Goal: Task Accomplishment & Management: Manage account settings

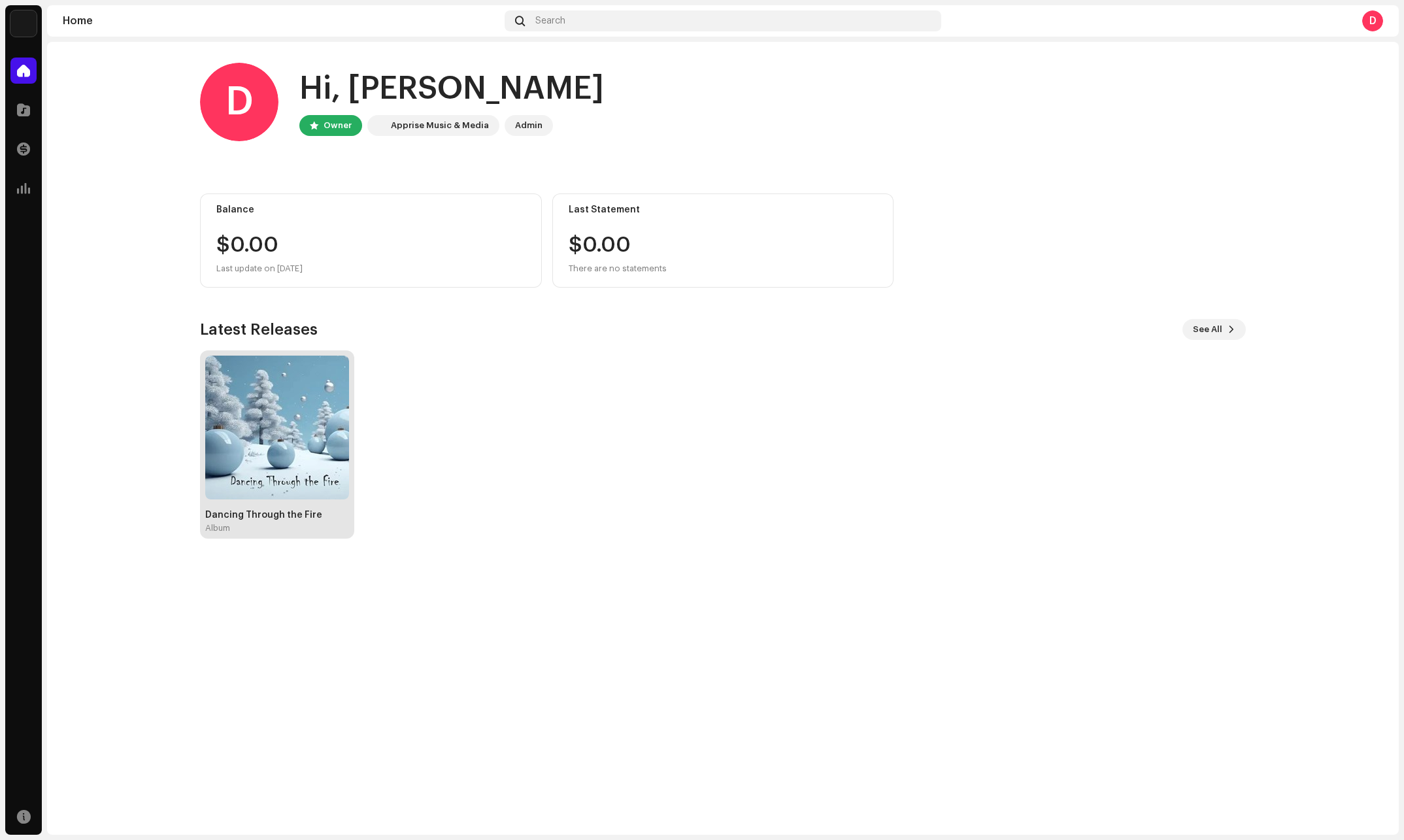
click at [294, 460] on img at bounding box center [277, 427] width 144 height 144
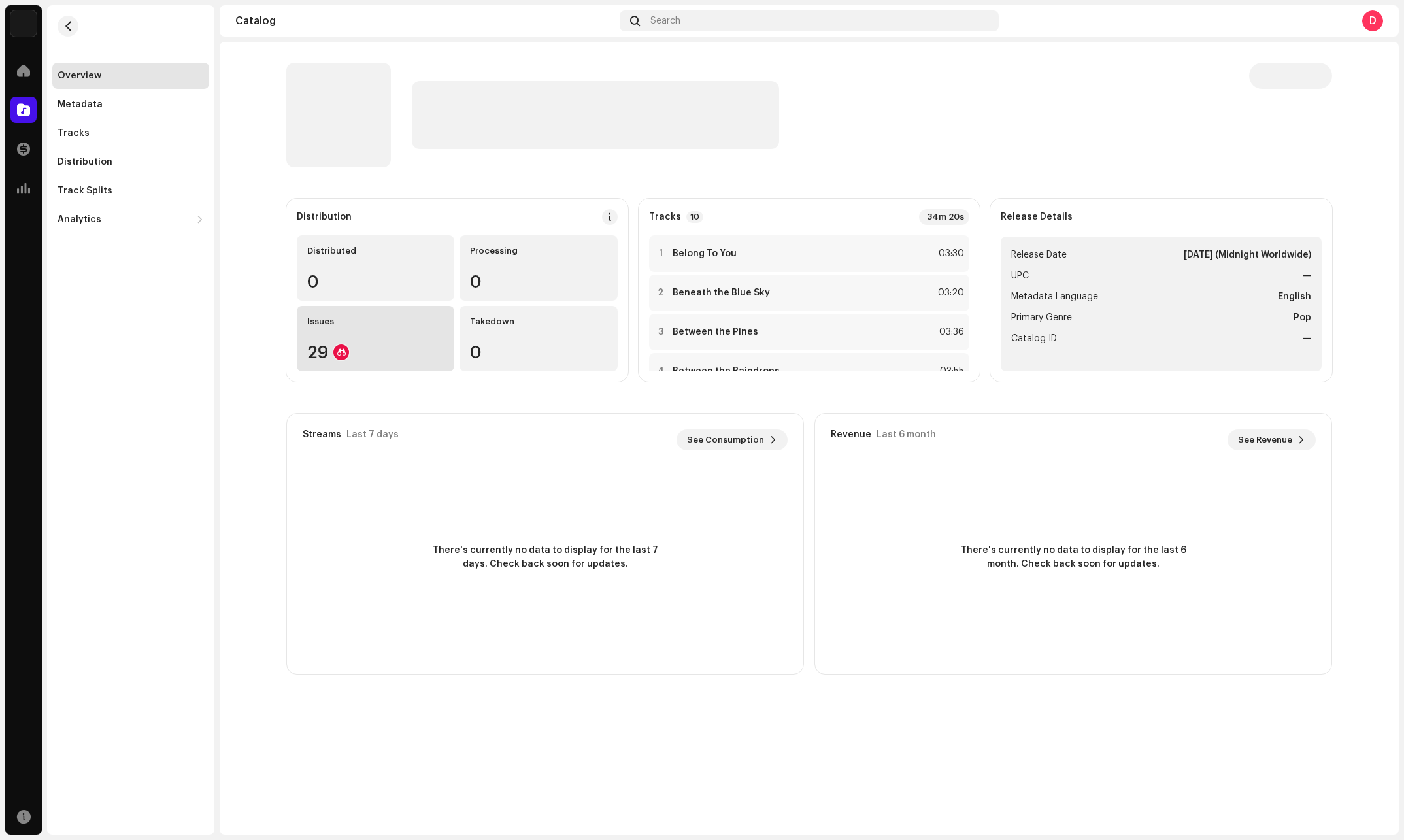
click at [383, 351] on div "29" at bounding box center [376, 352] width 136 height 17
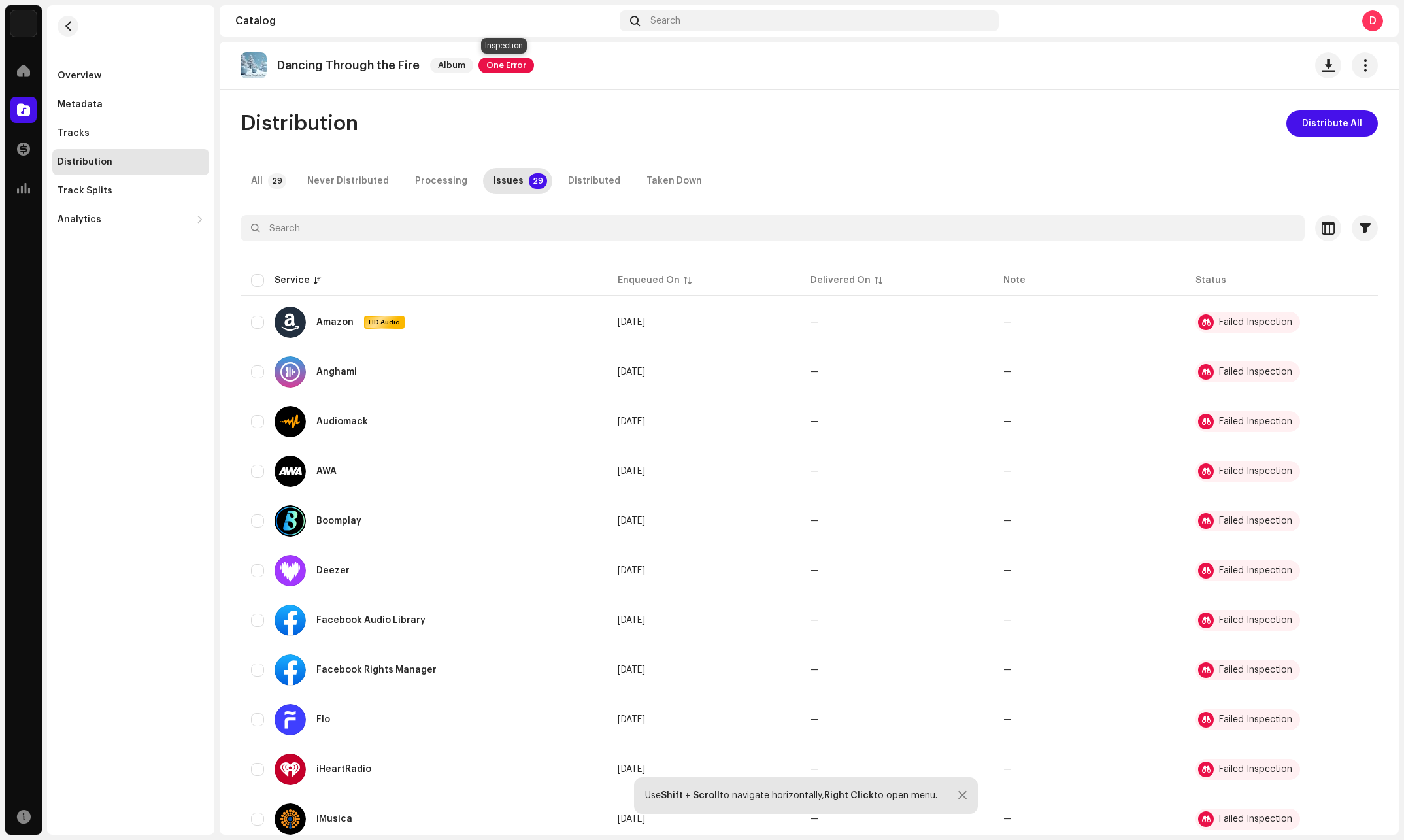
click at [514, 66] on span "One Error" at bounding box center [506, 66] width 56 height 16
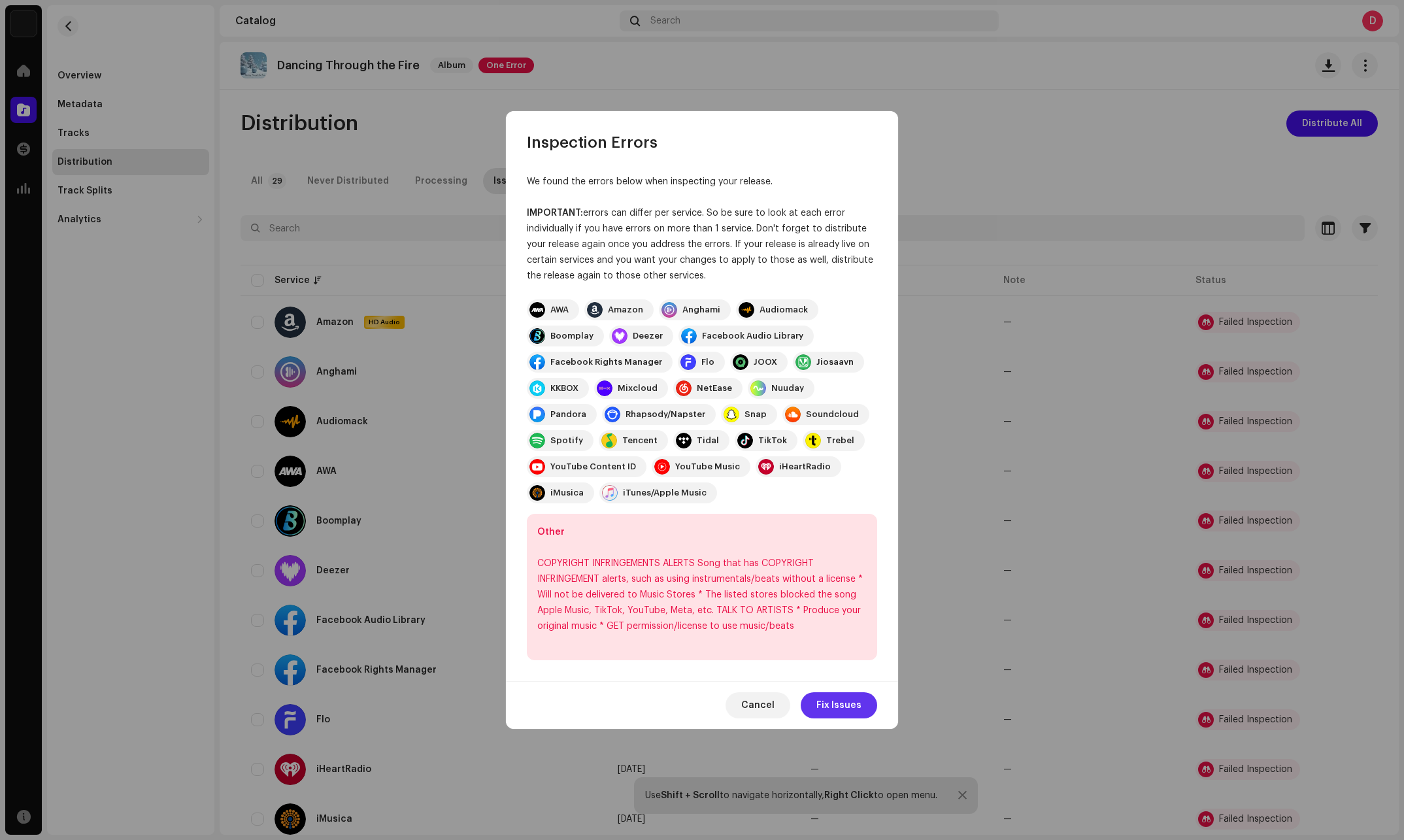
click at [838, 703] on span "Fix Issues" at bounding box center [839, 705] width 45 height 26
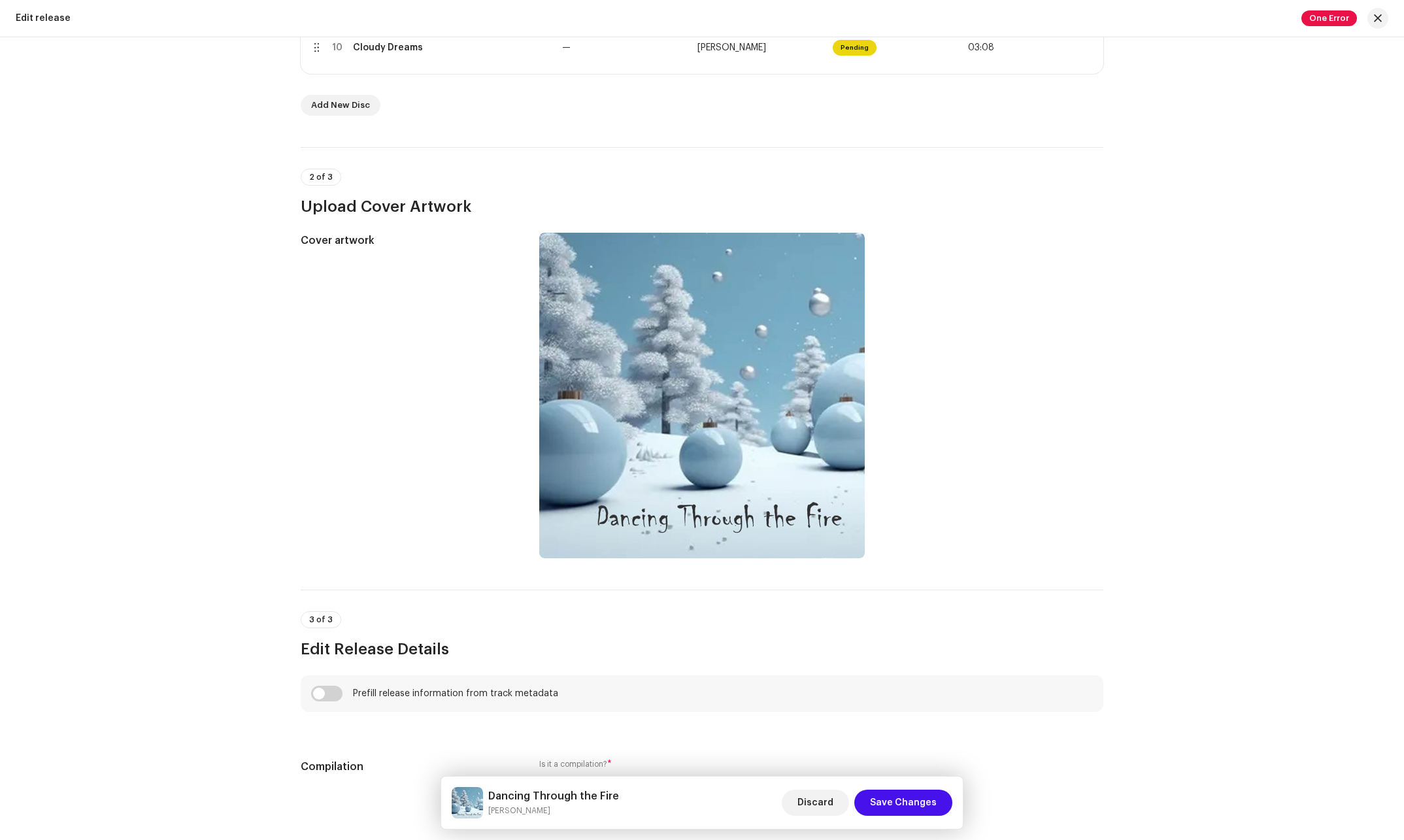
scroll to position [915, 0]
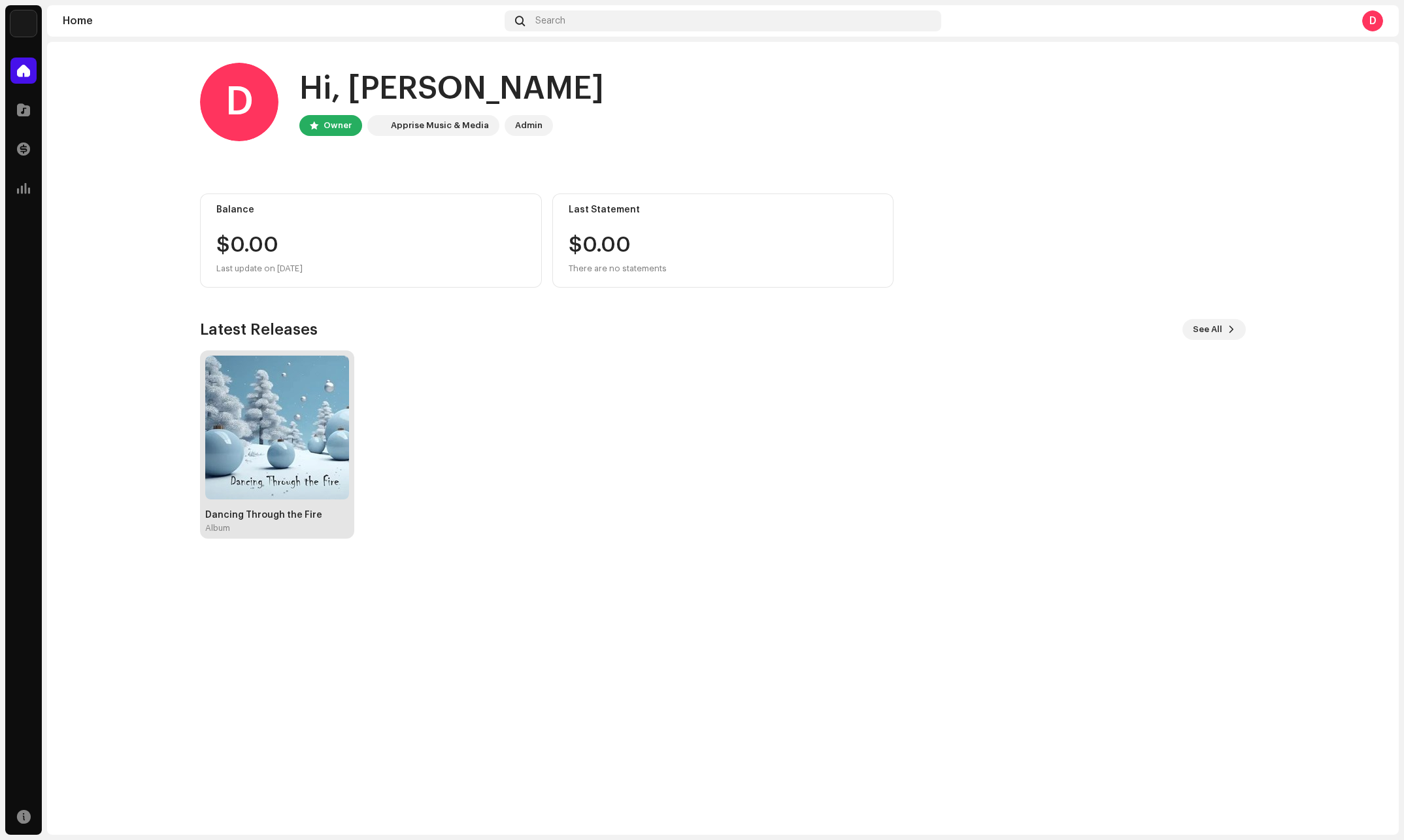
click at [307, 488] on img at bounding box center [277, 427] width 144 height 144
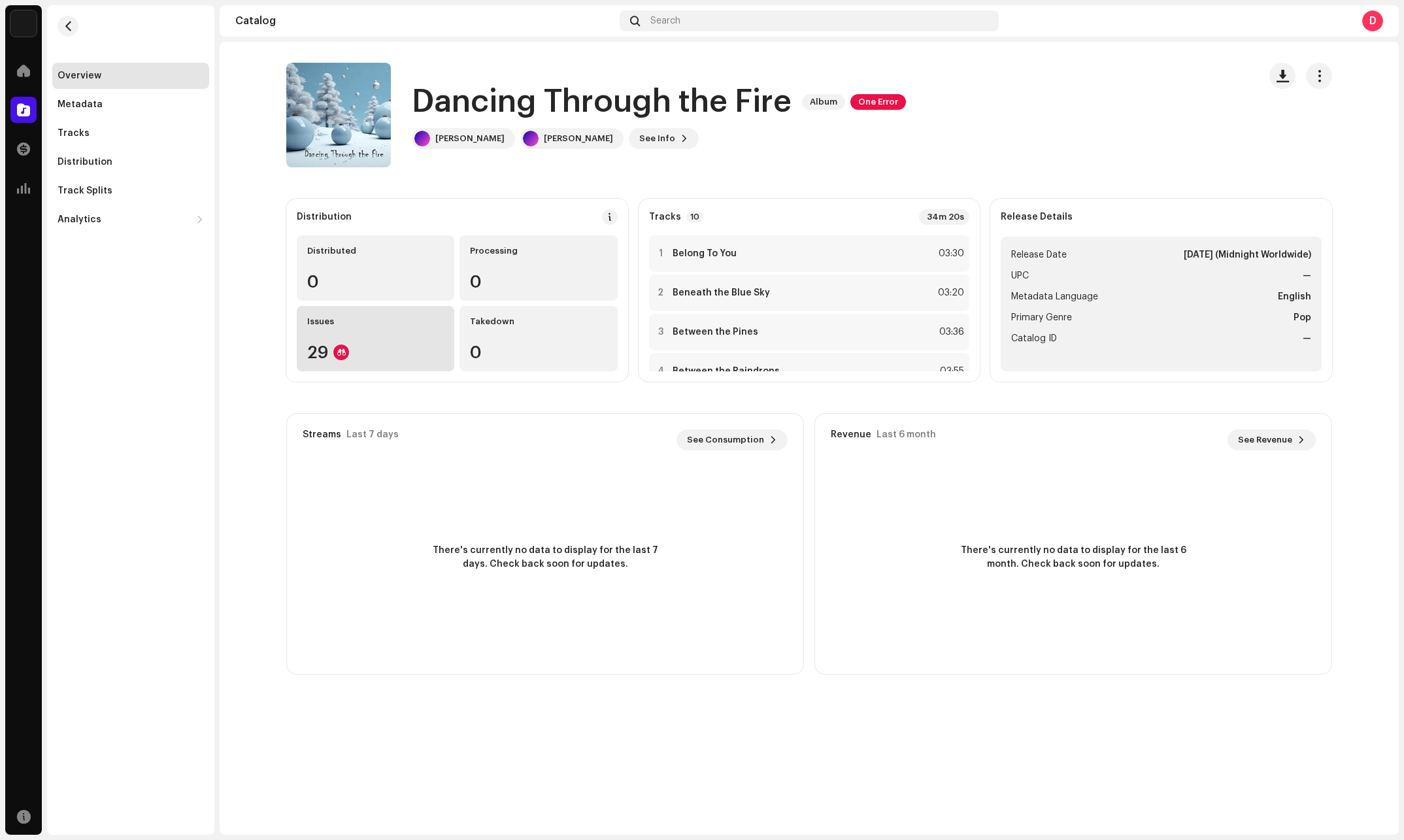
click at [338, 329] on div "Issues 29" at bounding box center [376, 339] width 158 height 66
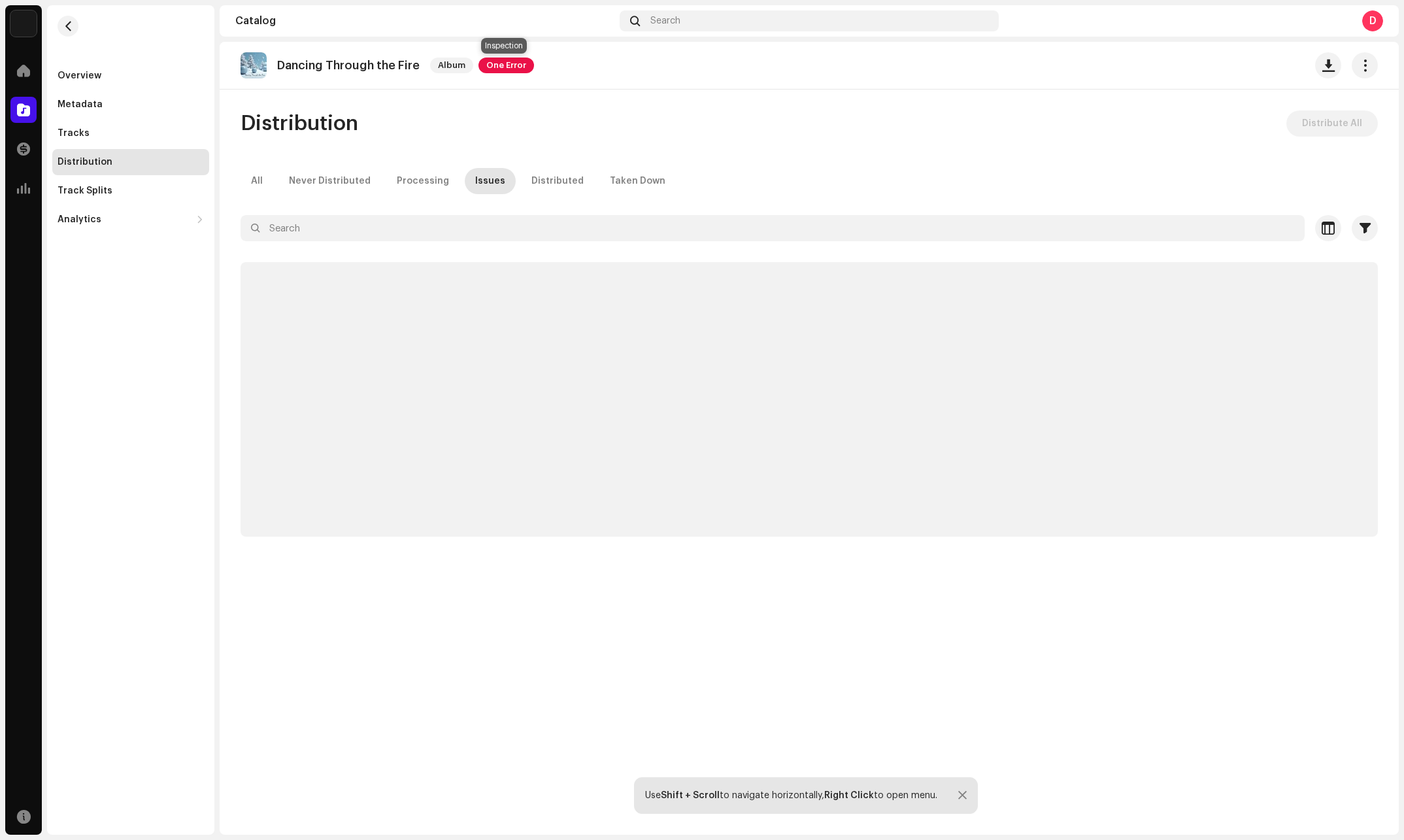
click at [508, 68] on span "One Error" at bounding box center [506, 66] width 56 height 16
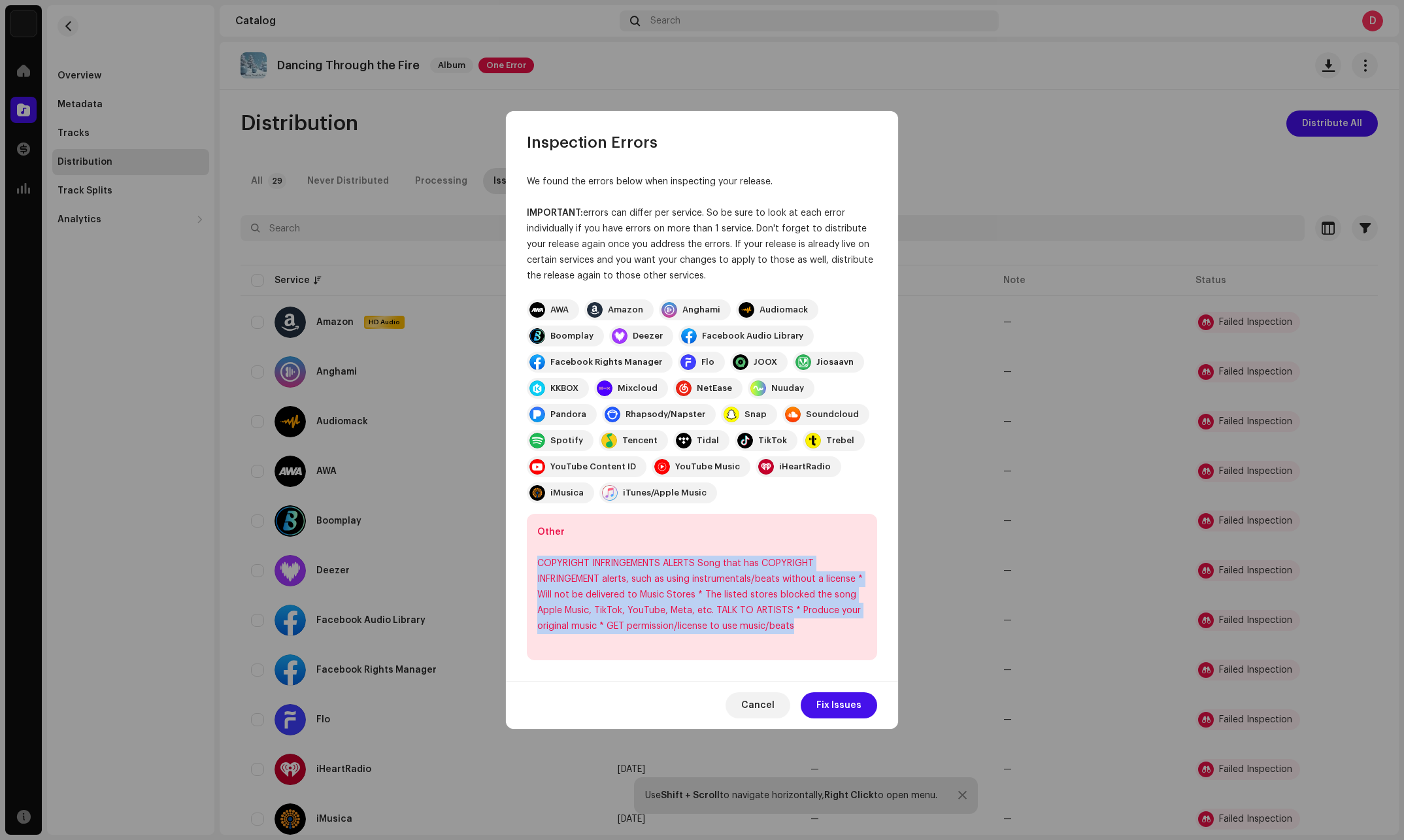
drag, startPoint x: 537, startPoint y: 562, endPoint x: 809, endPoint y: 629, distance: 280.1
click at [809, 629] on div "Other COPYRIGHT INFRINGEMENTS ALERTS Song that has COPYRIGHT INFRINGEMENT alert…" at bounding box center [702, 586] width 351 height 146
copy div "COPYRIGHT INFRINGEMENTS ALERTS Song that has COPYRIGHT INFRINGEMENT alerts, suc…"
click at [840, 709] on span "Fix Issues" at bounding box center [839, 705] width 45 height 26
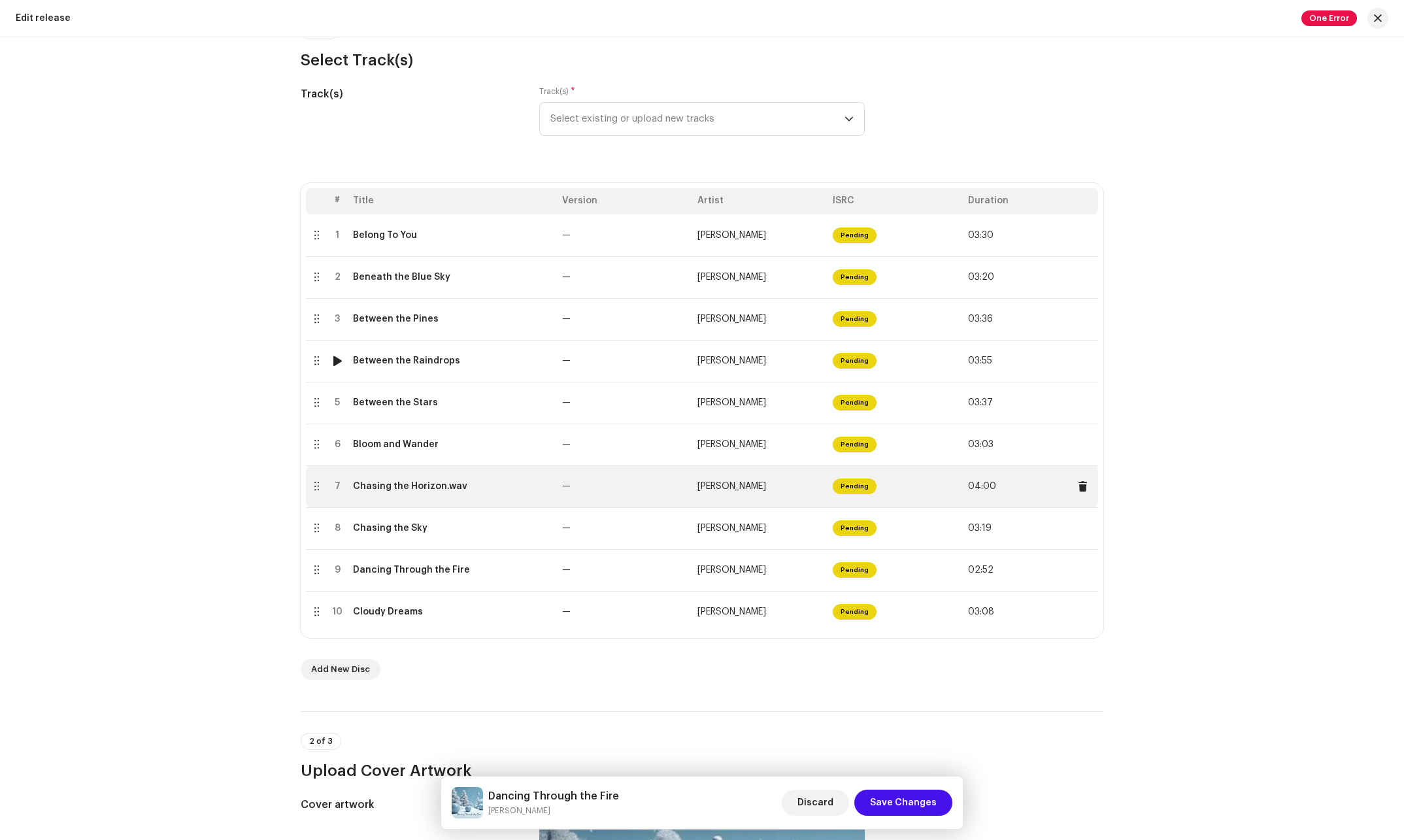
scroll to position [66, 0]
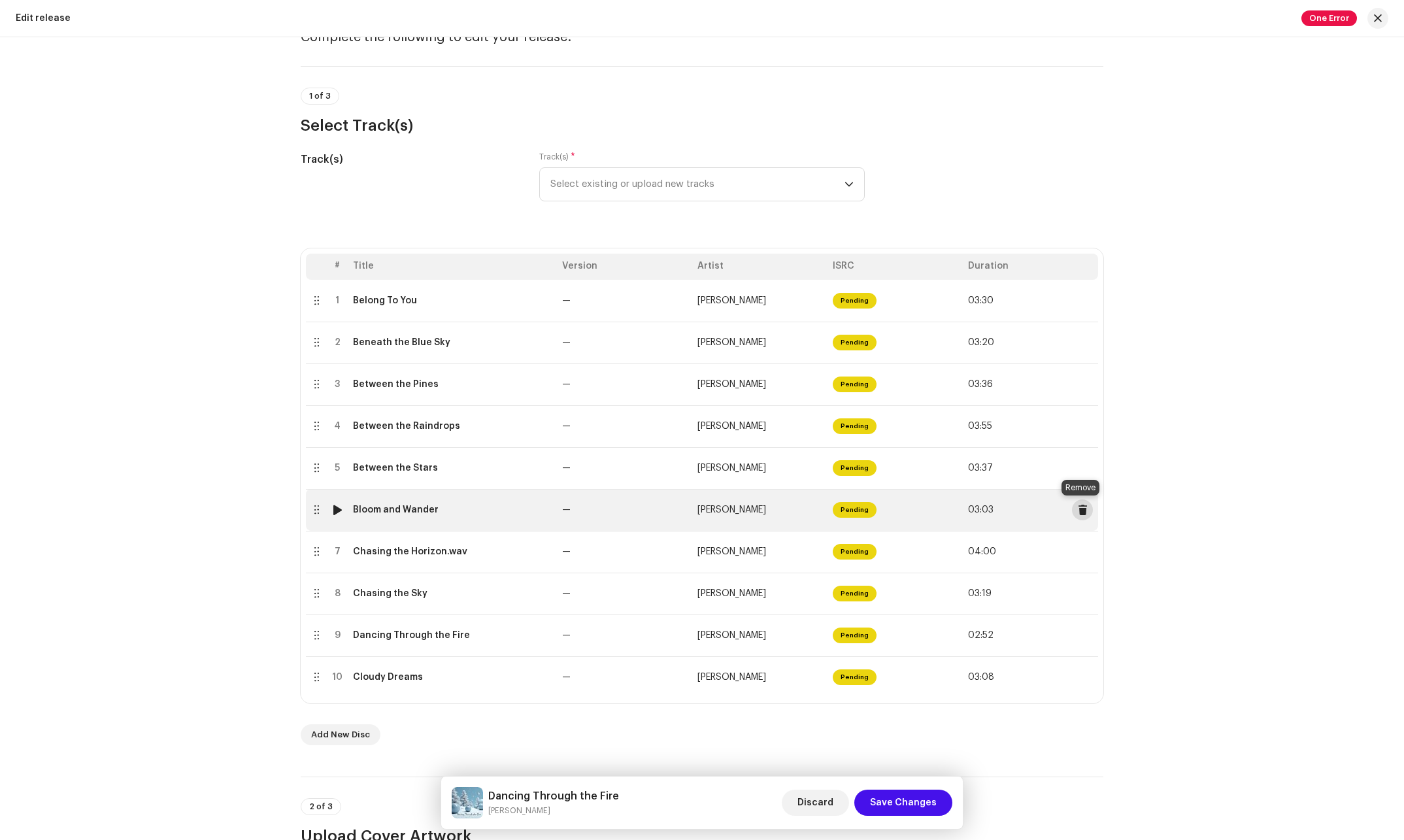
click at [1078, 508] on span at bounding box center [1083, 510] width 10 height 11
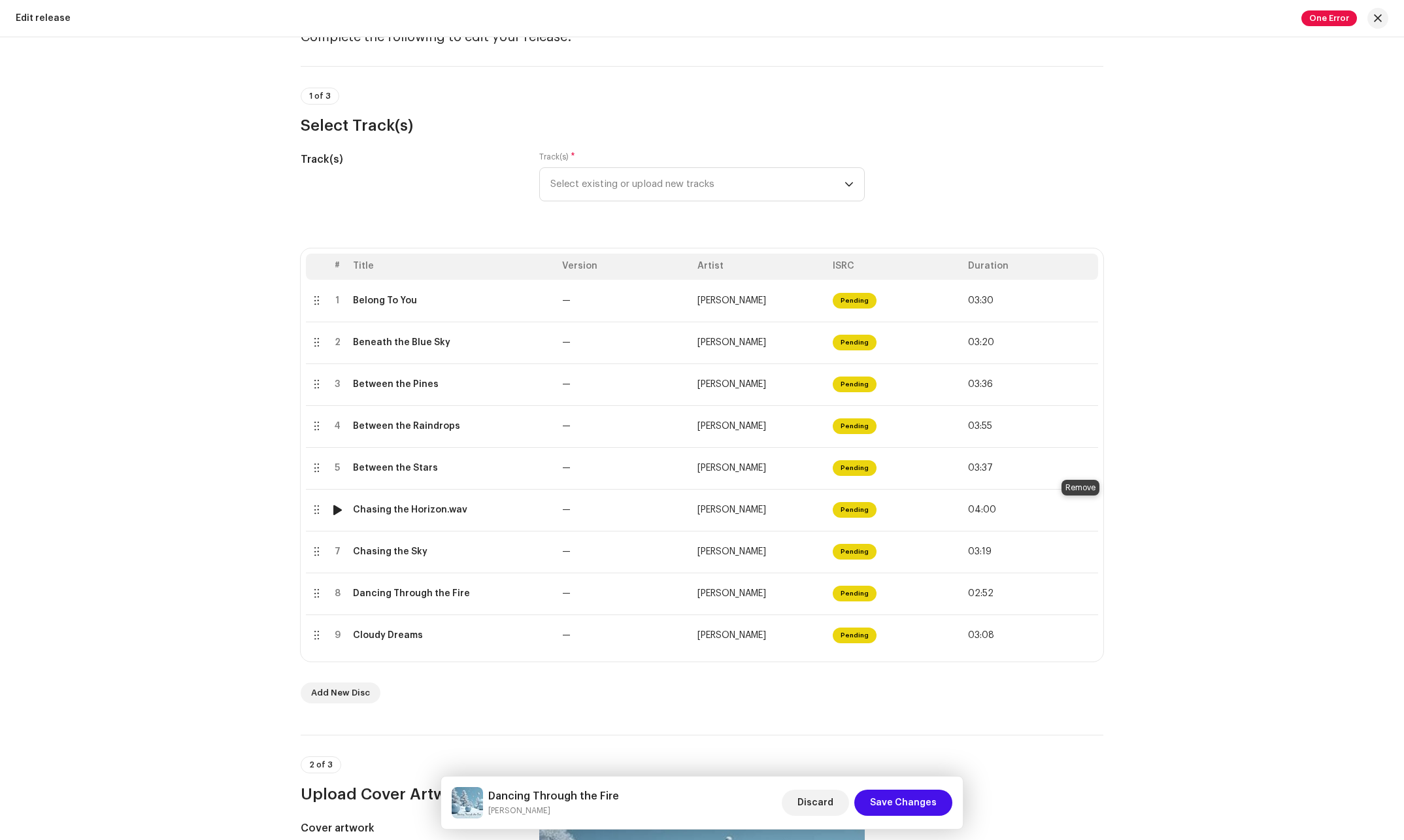
click at [1078, 508] on span at bounding box center [1083, 510] width 10 height 11
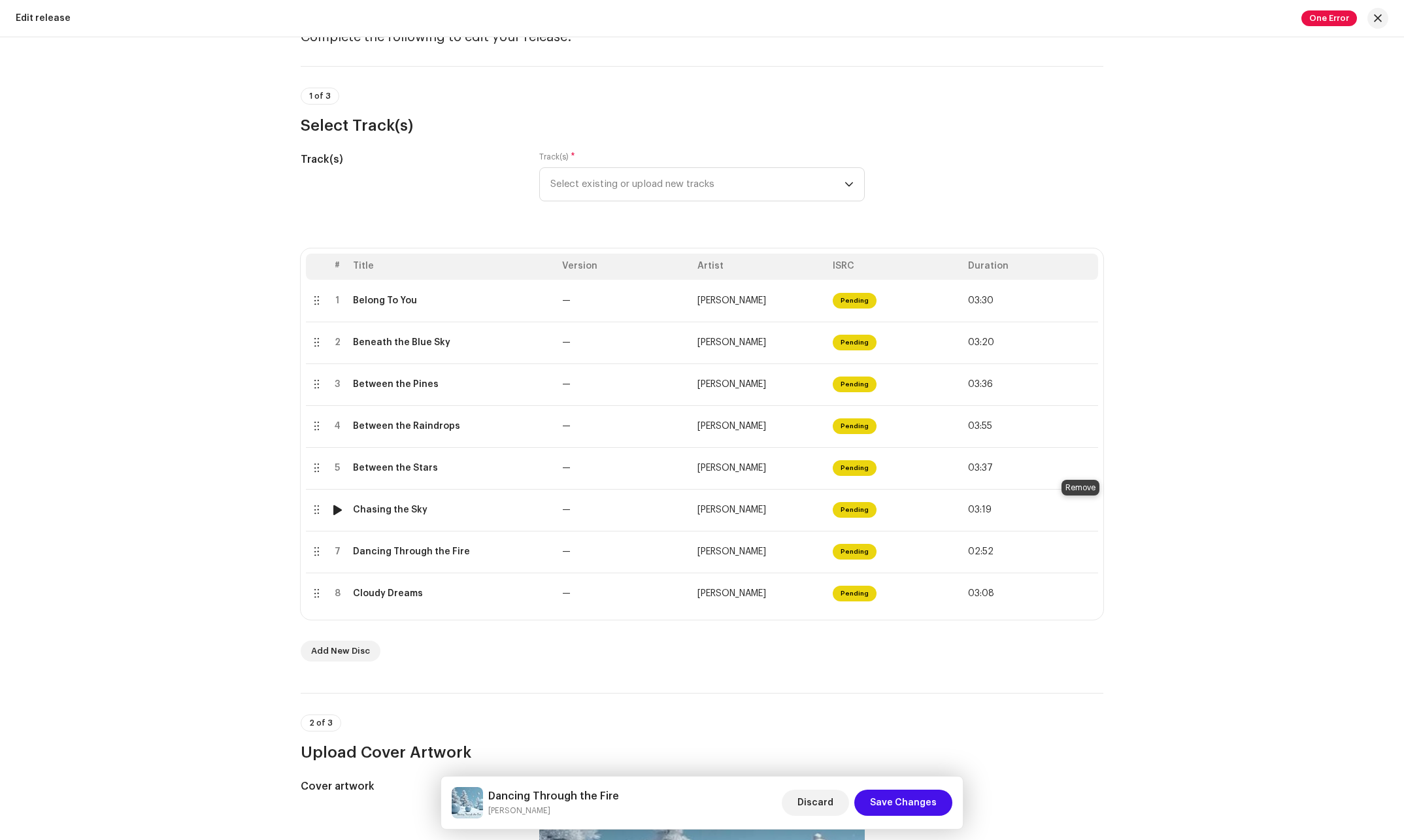
click at [1078, 508] on span at bounding box center [1083, 510] width 10 height 11
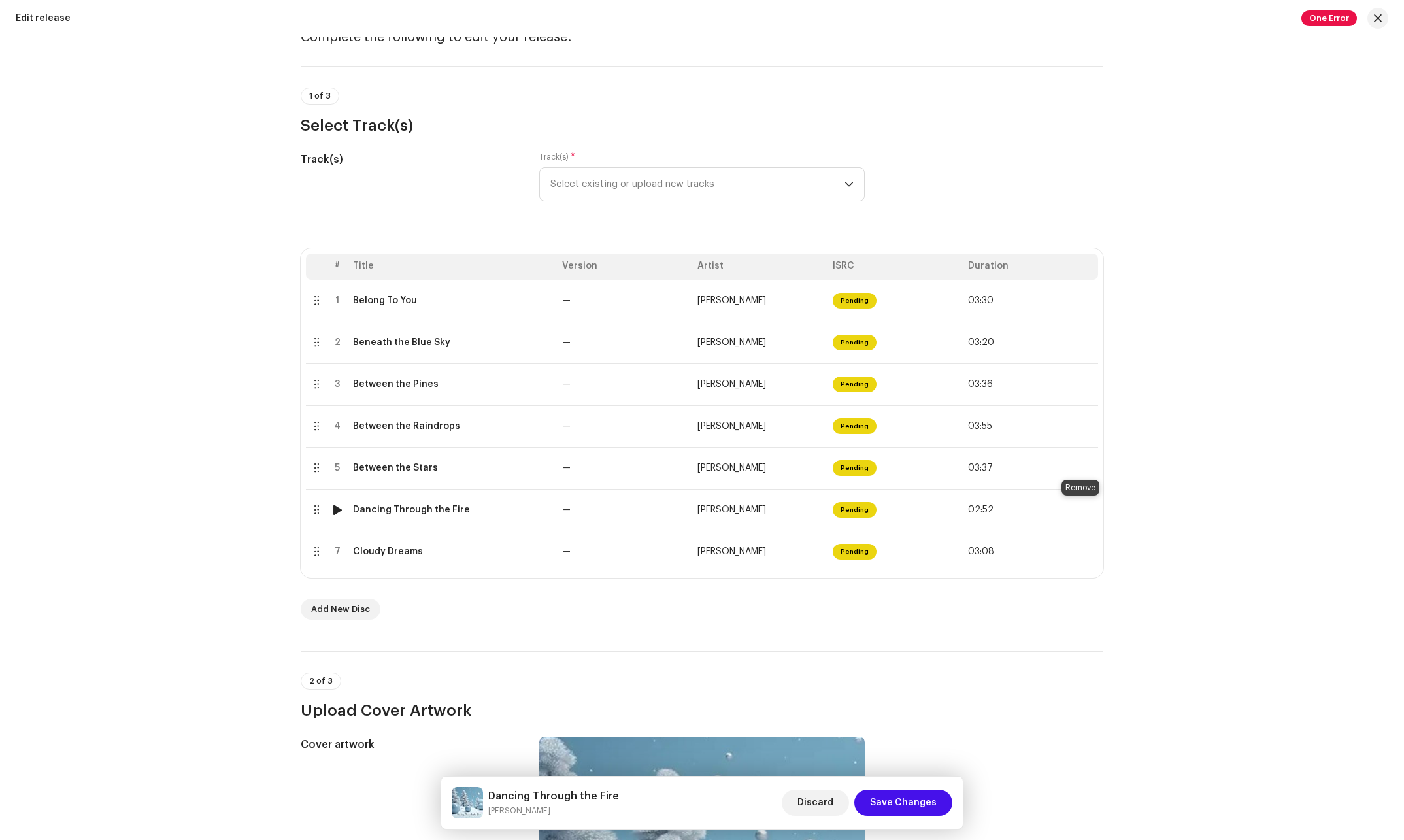
click at [1078, 508] on span at bounding box center [1083, 510] width 10 height 11
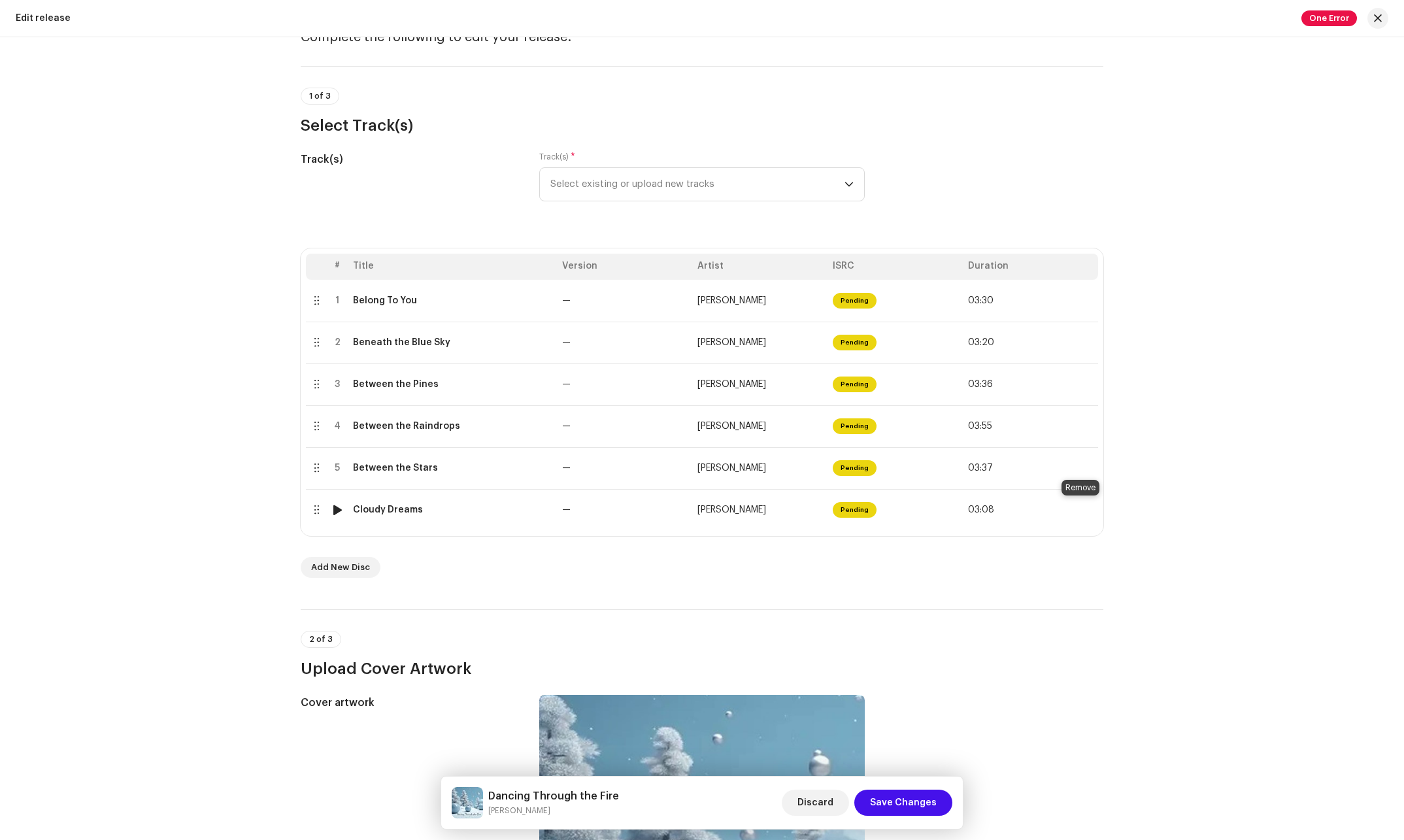
click at [1078, 508] on span at bounding box center [1083, 510] width 10 height 11
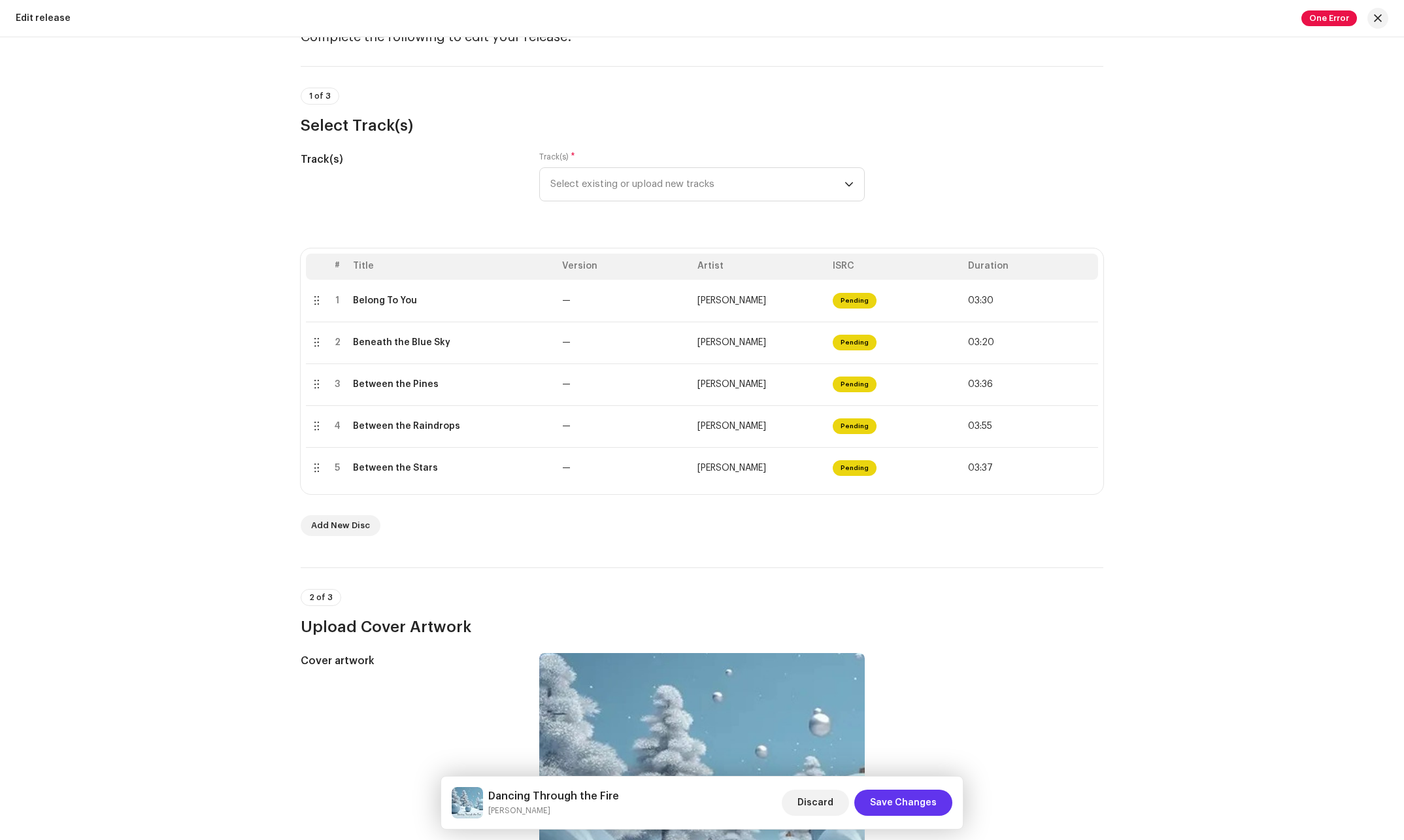
click at [898, 790] on span "Save Changes" at bounding box center [903, 802] width 67 height 26
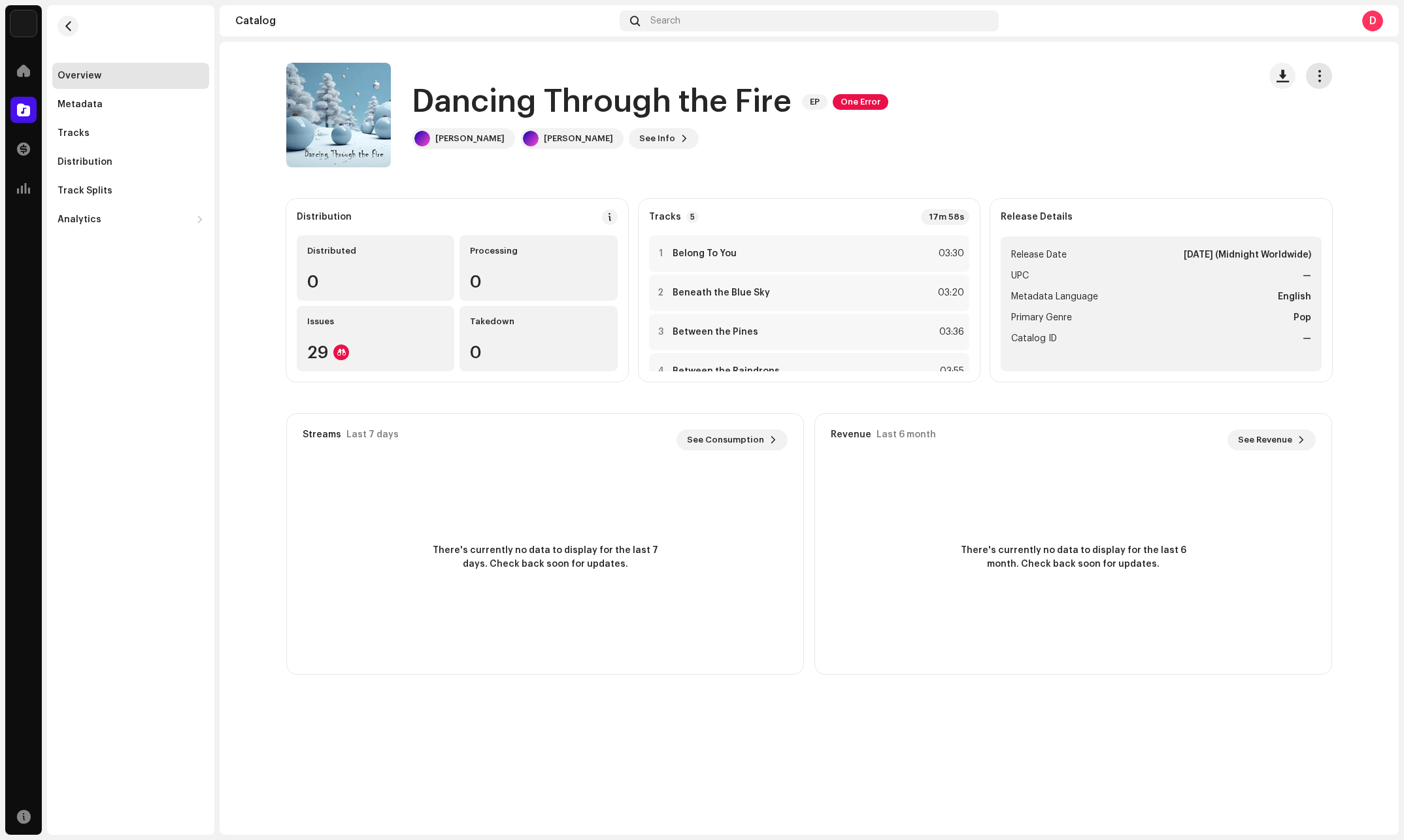
click at [1317, 72] on span "button" at bounding box center [1319, 76] width 13 height 11
click at [1210, 159] on span "Distribute" at bounding box center [1222, 160] width 46 height 11
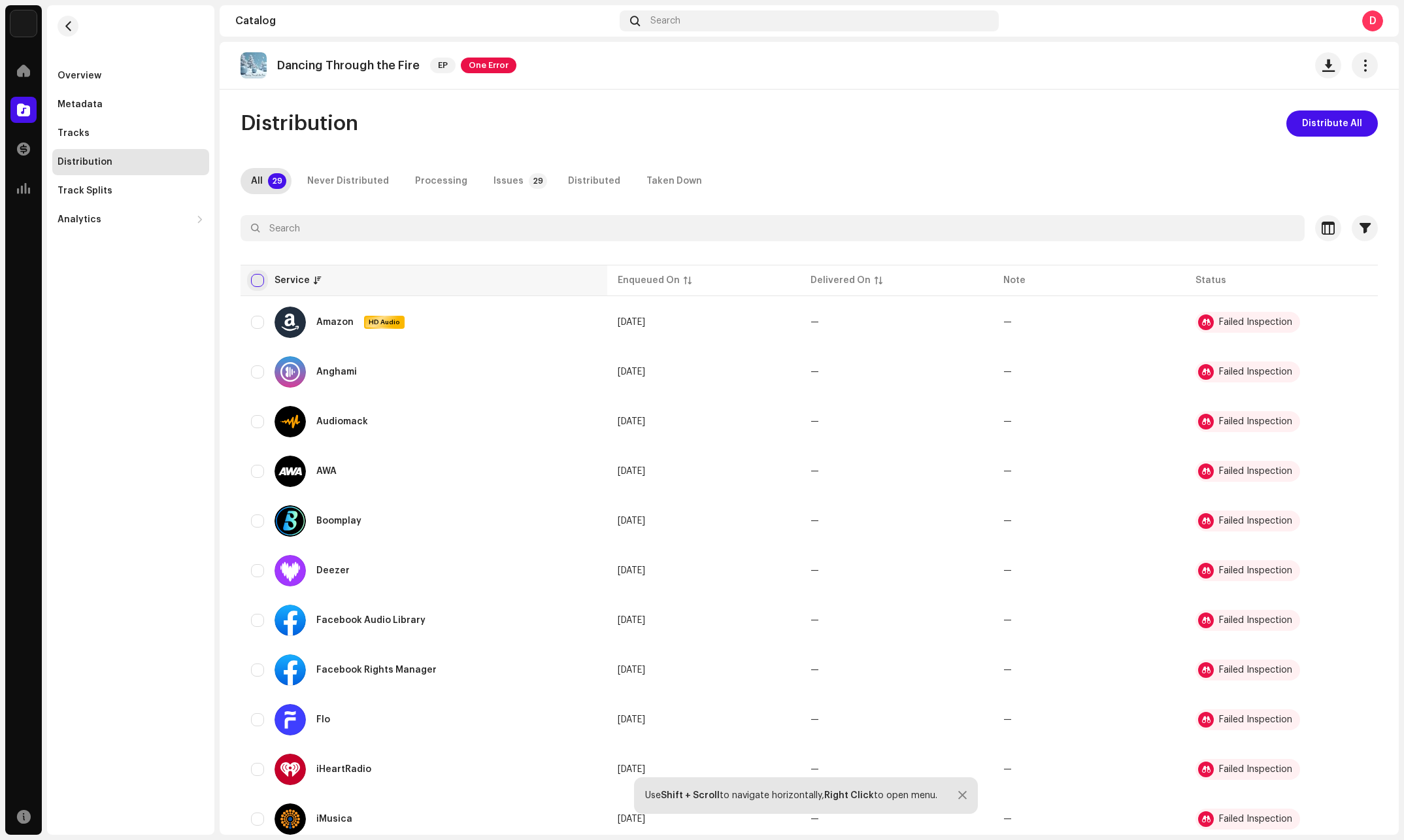
click at [259, 276] on input "checkbox" at bounding box center [258, 280] width 13 height 13
checkbox input "true"
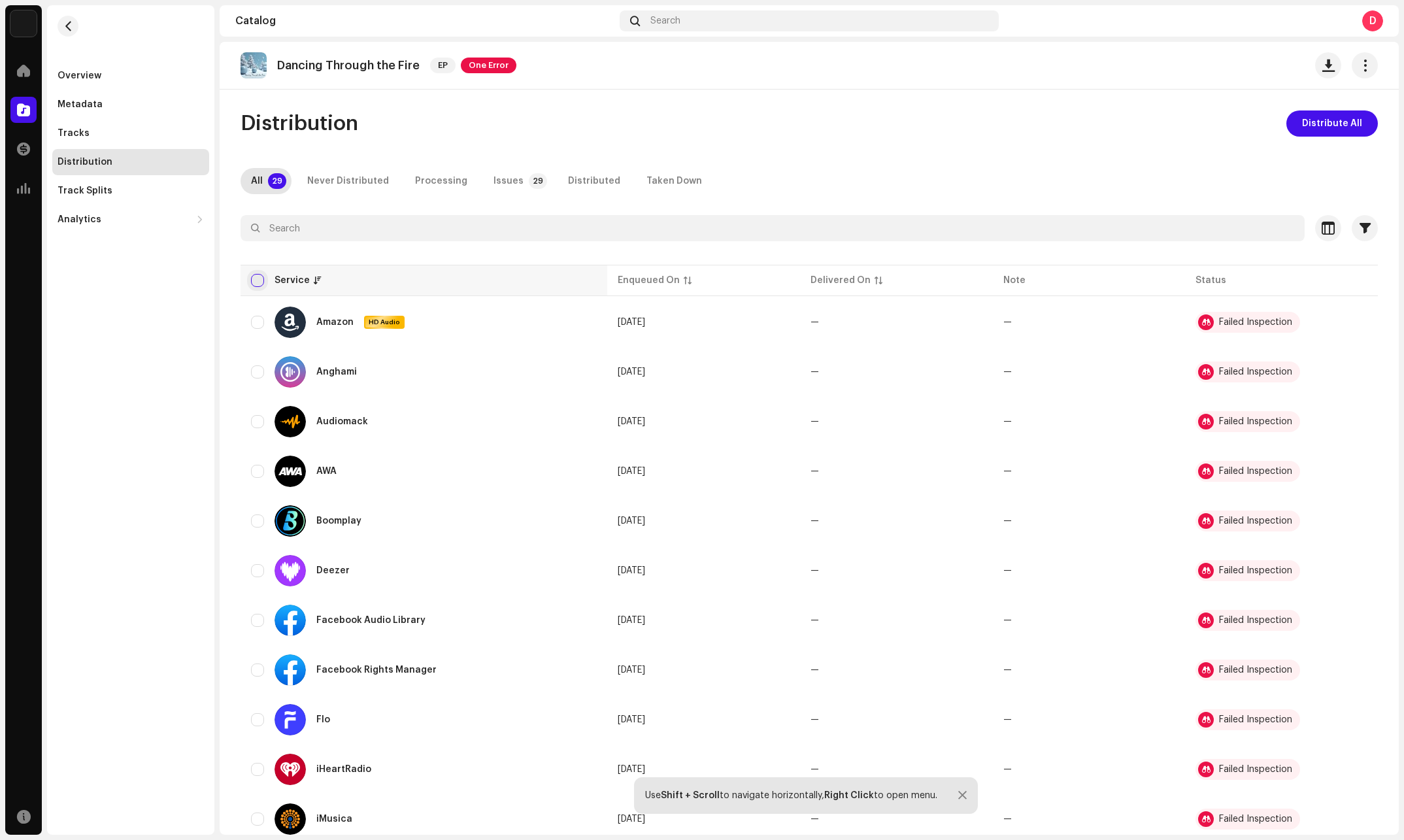
checkbox input "true"
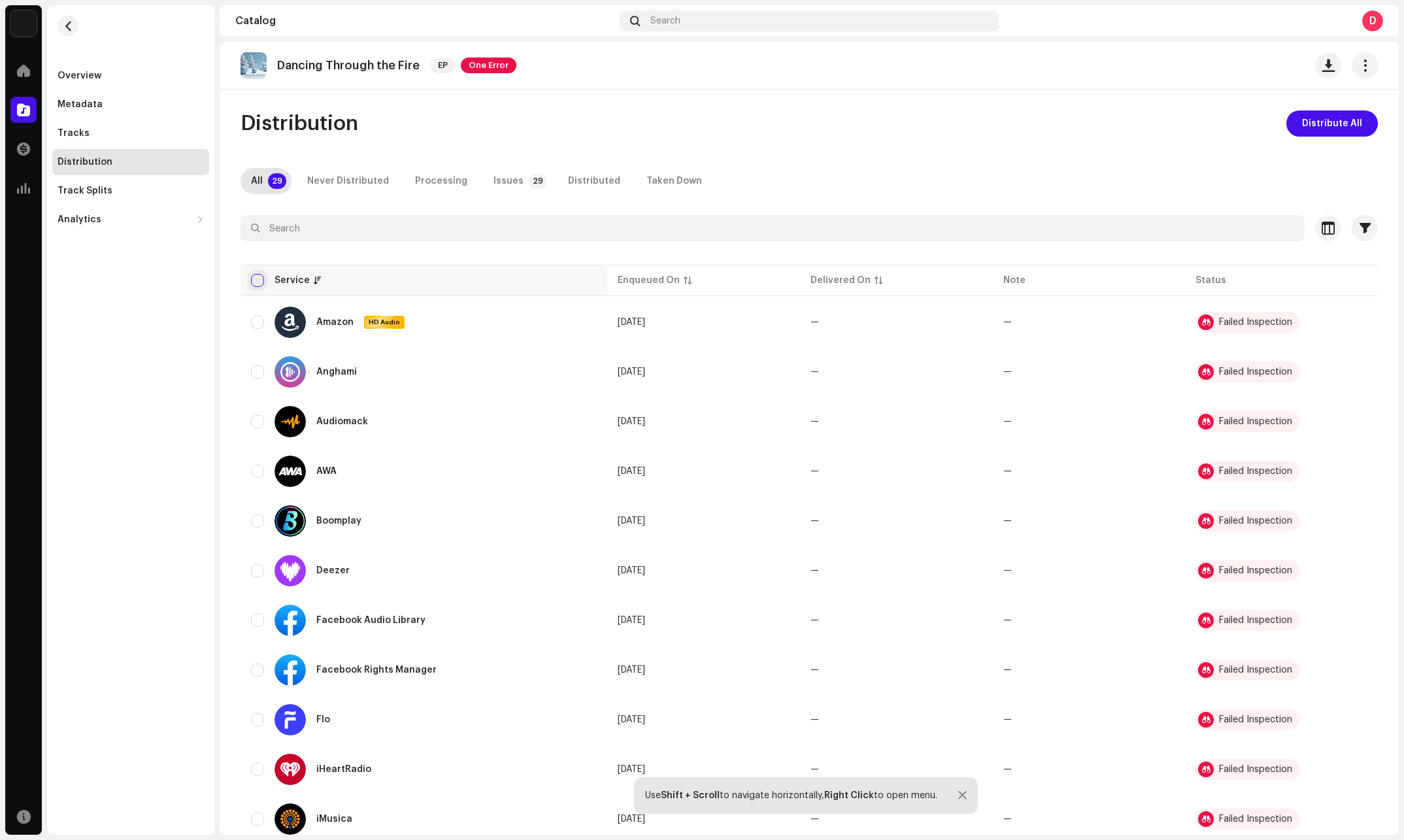
checkbox input "true"
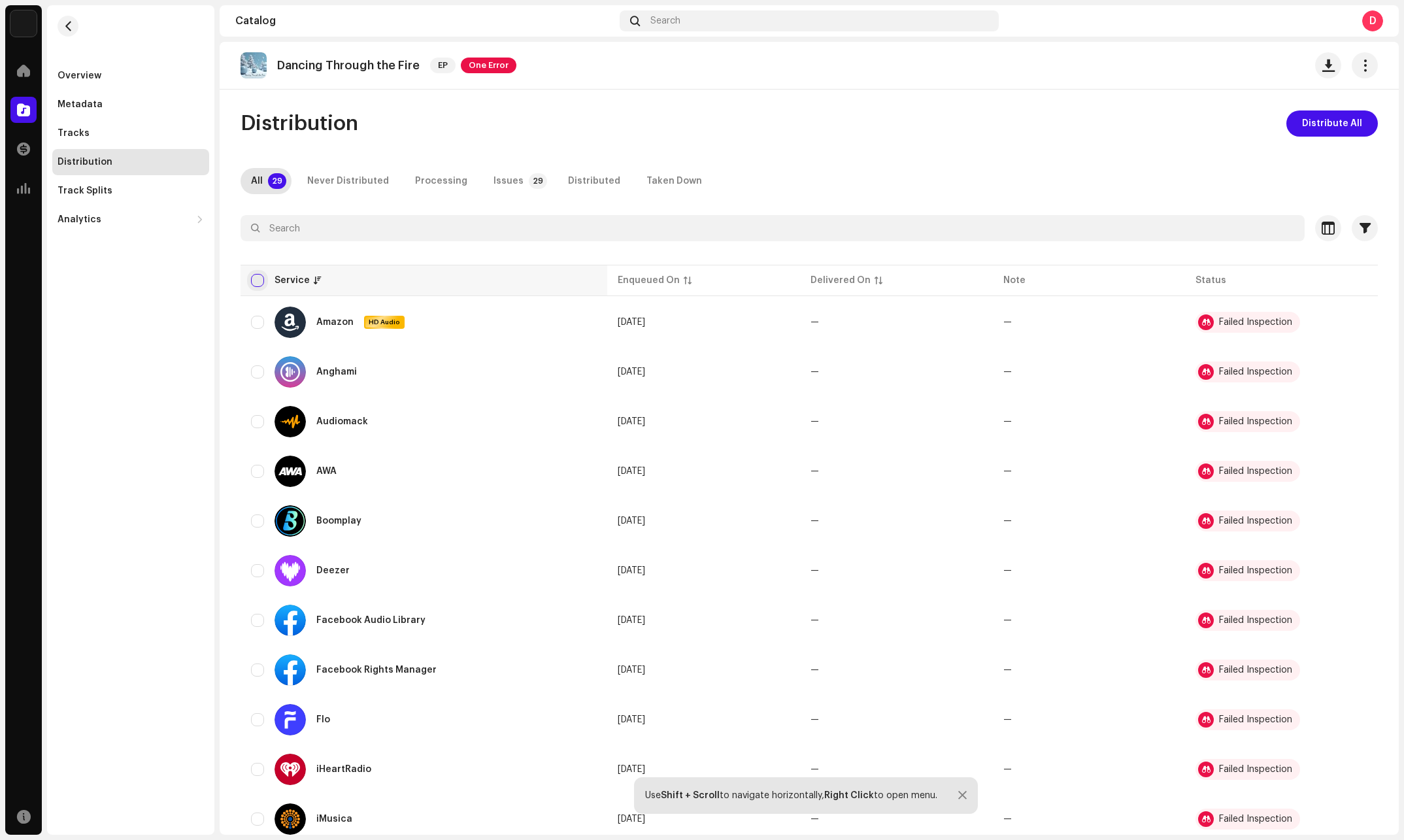
checkbox input "true"
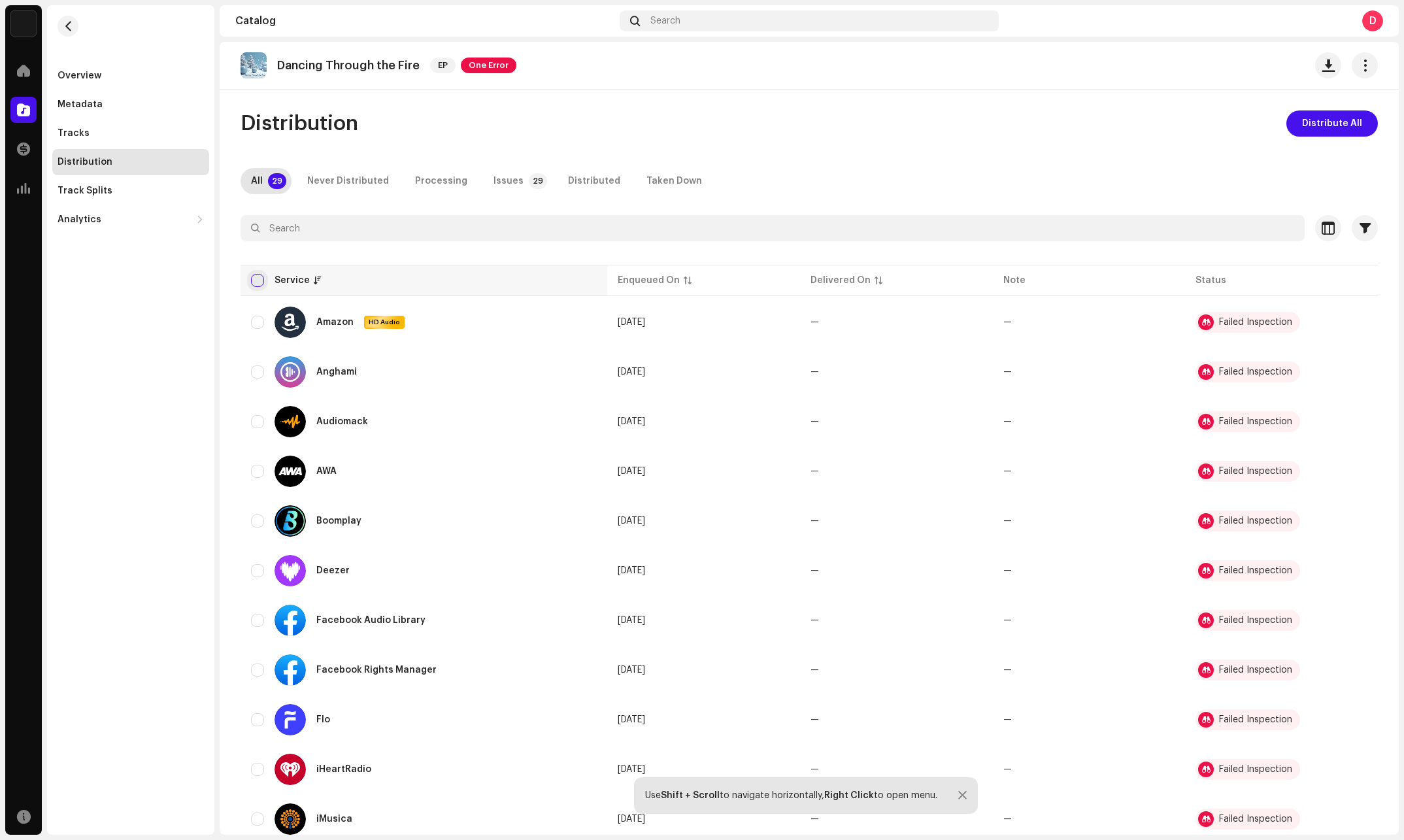
checkbox input "true"
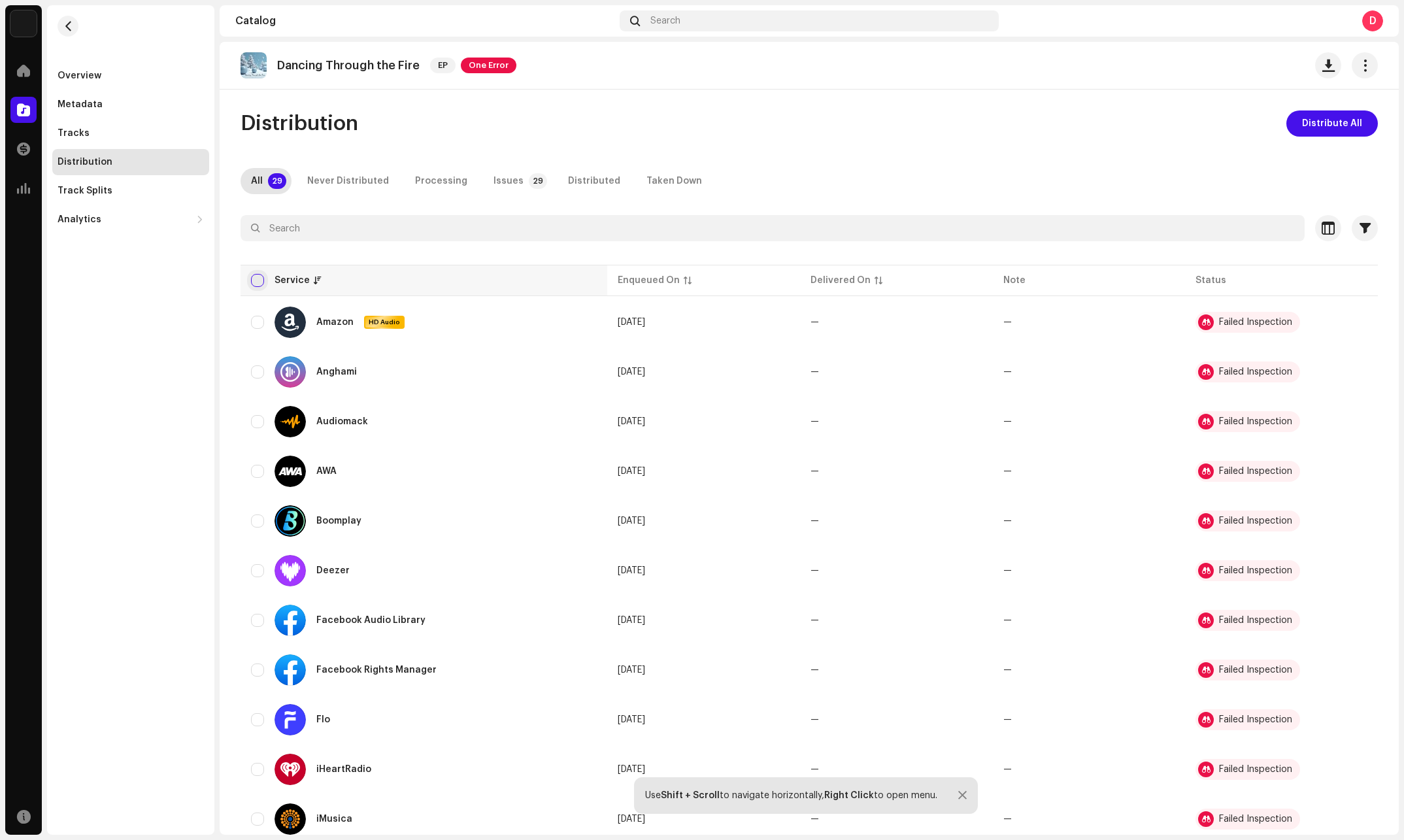
checkbox input "true"
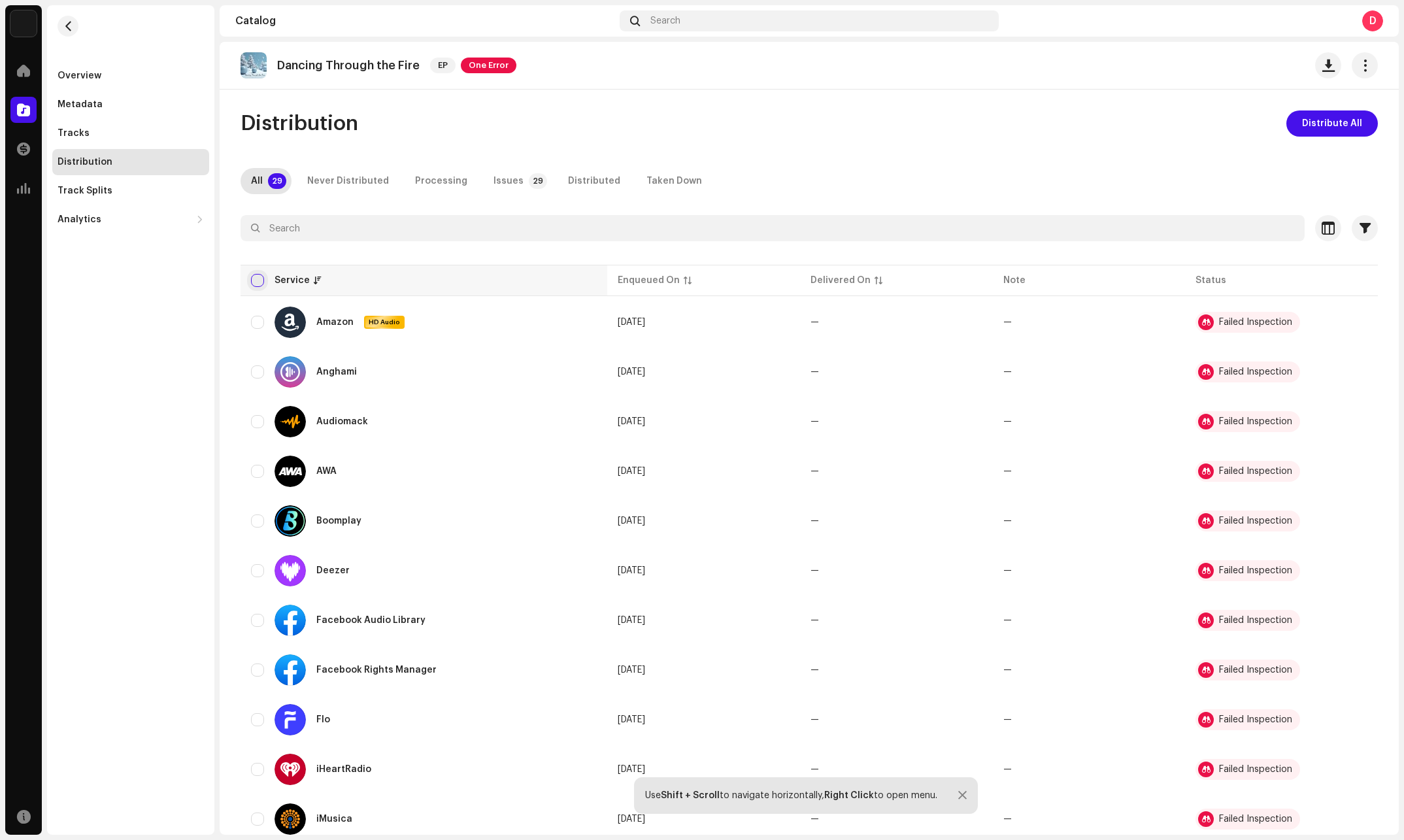
checkbox input "true"
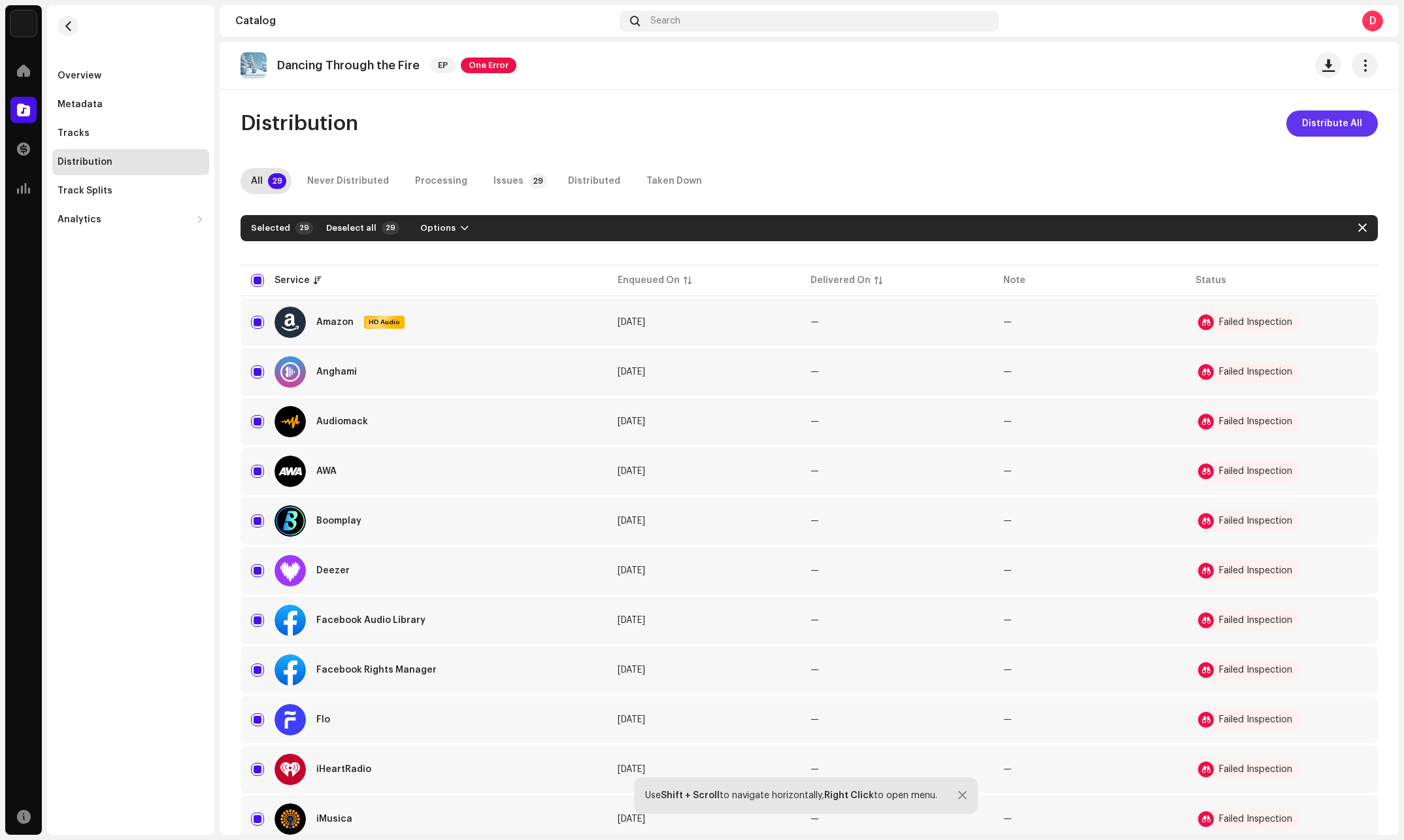
click at [1331, 119] on span "Distribute All" at bounding box center [1332, 123] width 60 height 26
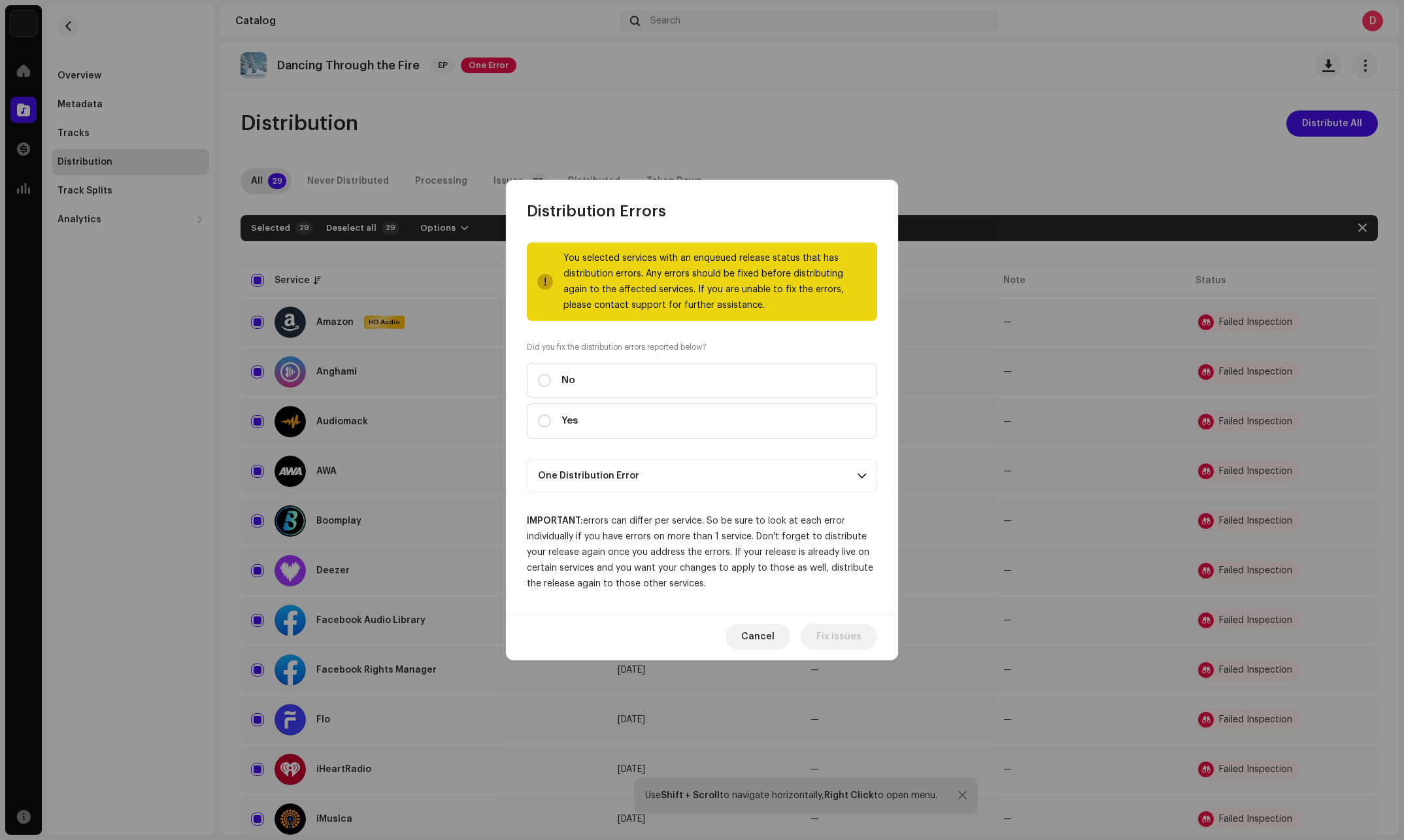
click at [665, 476] on p-accordion-header "One Distribution Error" at bounding box center [702, 476] width 351 height 32
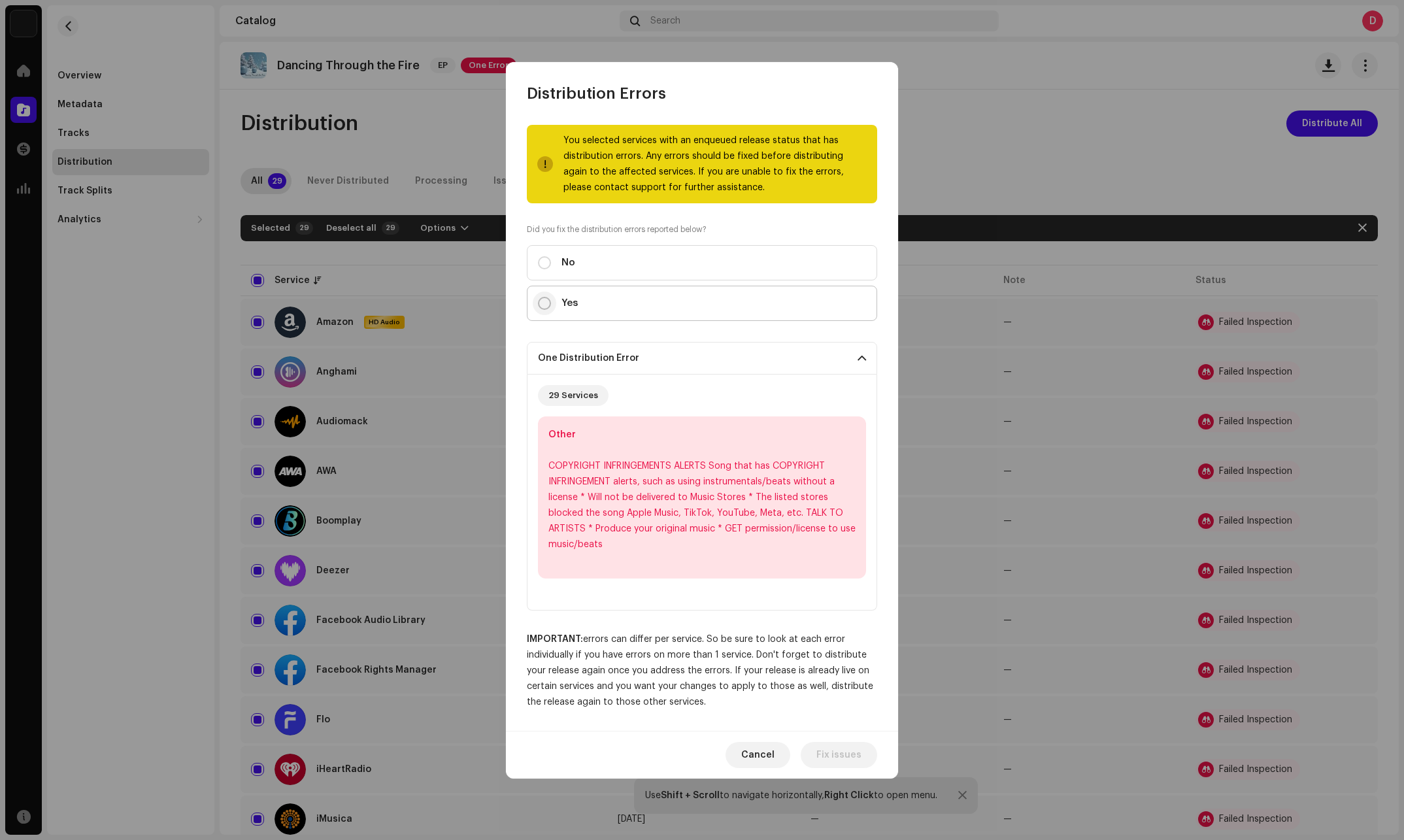
click at [549, 303] on input "Yes" at bounding box center [545, 303] width 13 height 13
radio input "true"
click at [843, 755] on span "Distribute" at bounding box center [838, 755] width 46 height 26
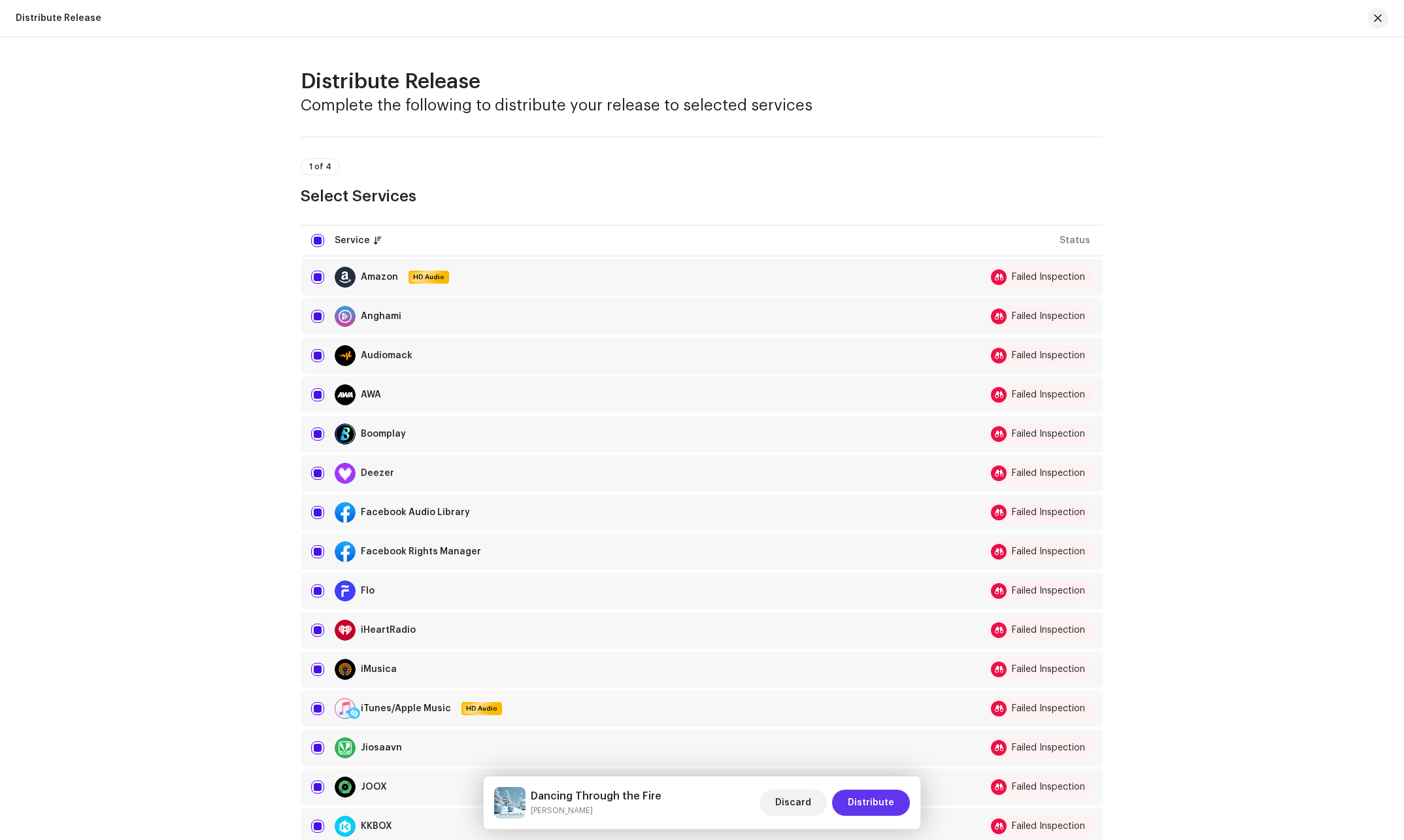
click at [882, 800] on span "Distribute" at bounding box center [871, 802] width 46 height 26
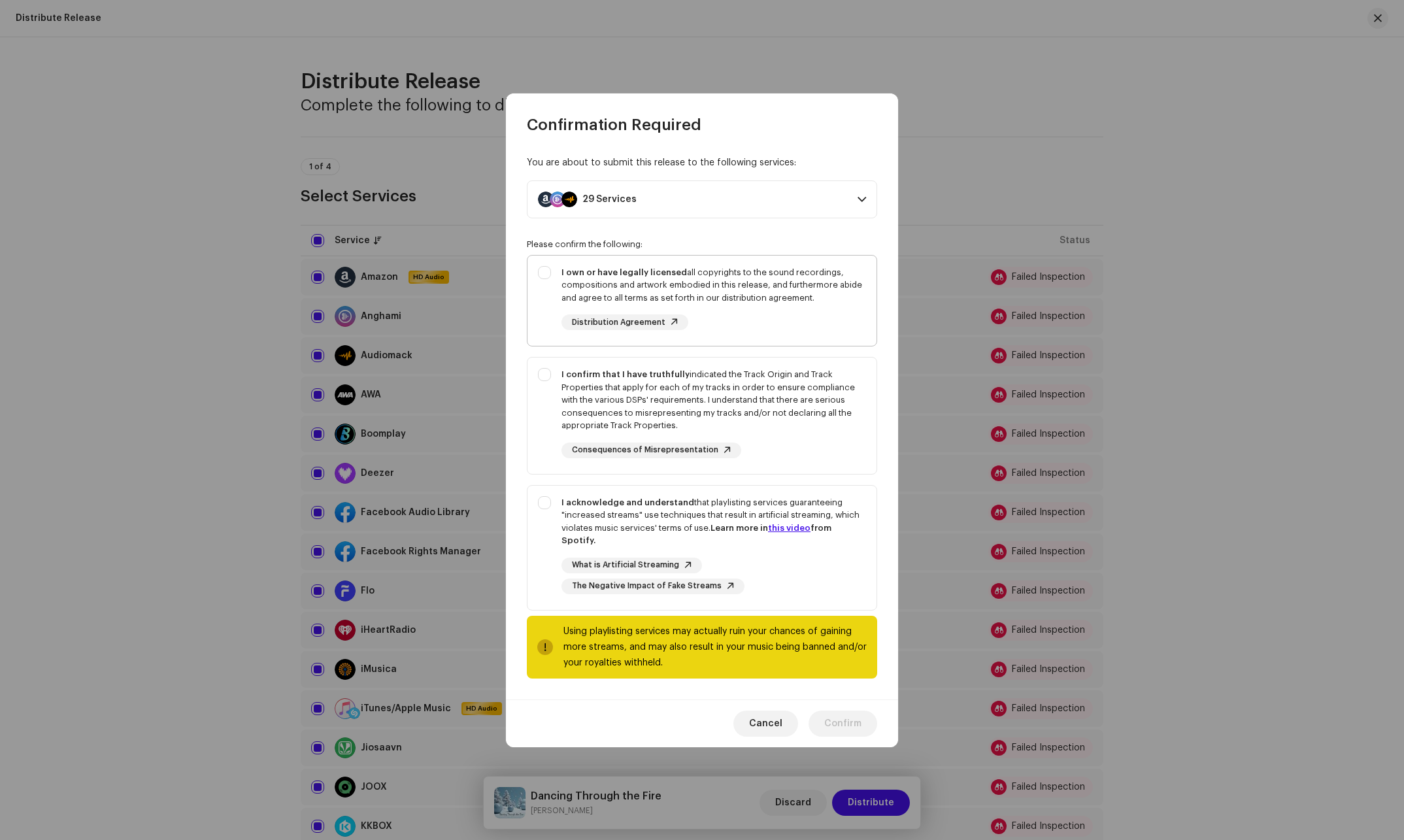
click at [537, 275] on div "I own or have legally licensed all copyrights to the sound recordings, composit…" at bounding box center [702, 298] width 349 height 85
checkbox input "true"
click at [548, 383] on div "I confirm that I have truthfully indicated the Track Origin and Track Propertie…" at bounding box center [702, 413] width 349 height 111
checkbox input "true"
click at [551, 505] on div "I acknowledge and understand that playlisting services guaranteeing "increased …" at bounding box center [702, 545] width 349 height 119
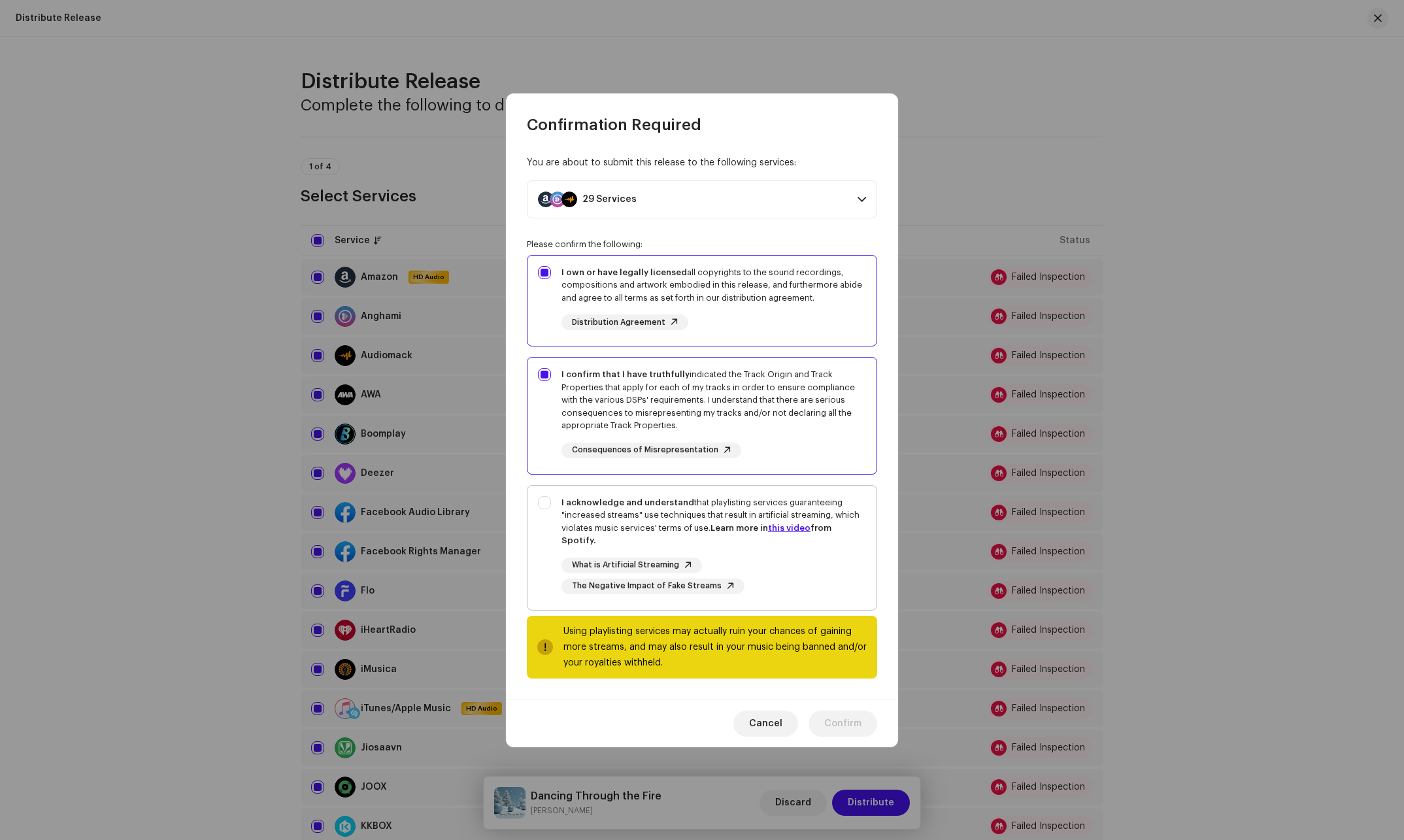
checkbox input "true"
click at [843, 710] on span "Confirm" at bounding box center [843, 723] width 37 height 26
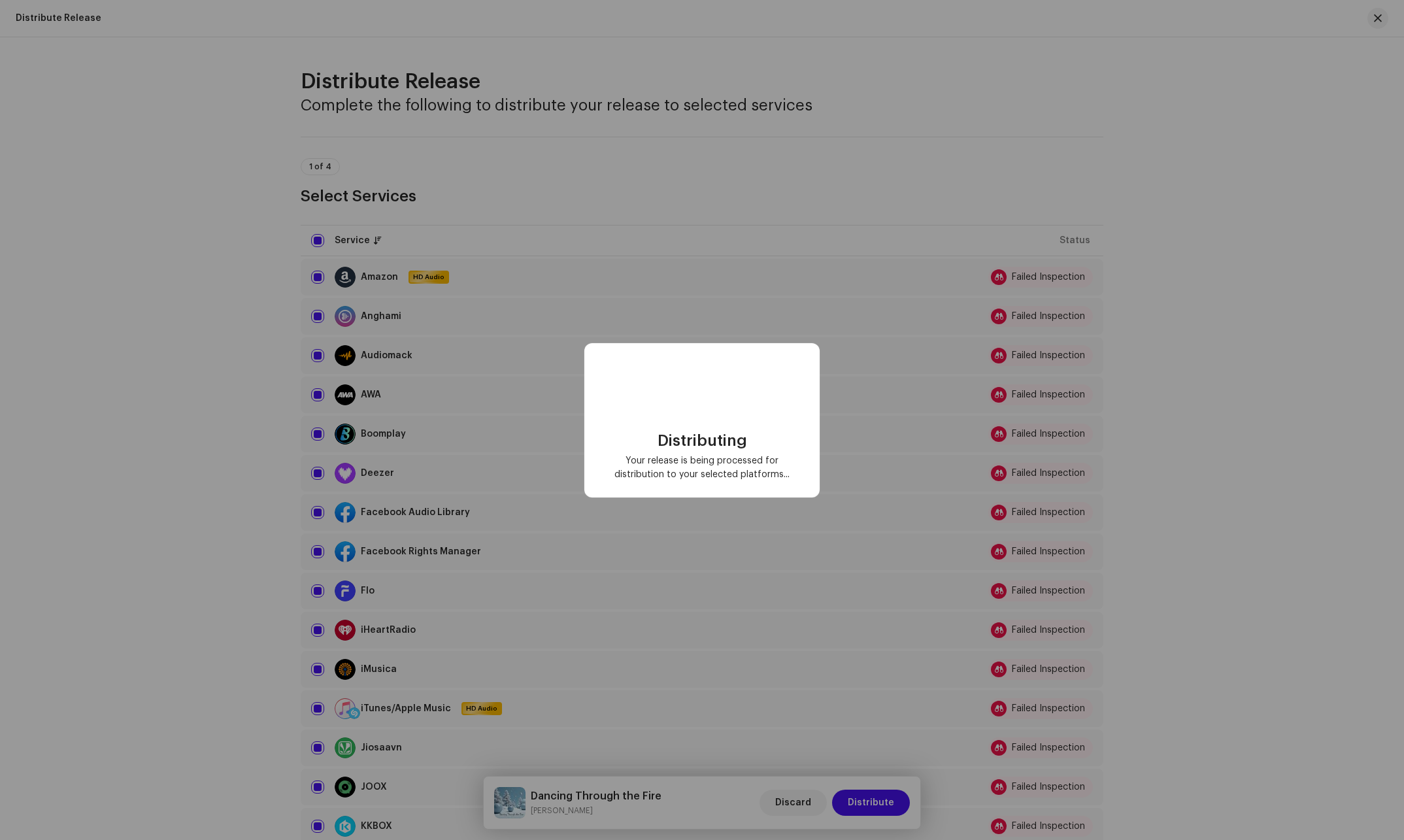
checkbox input "false"
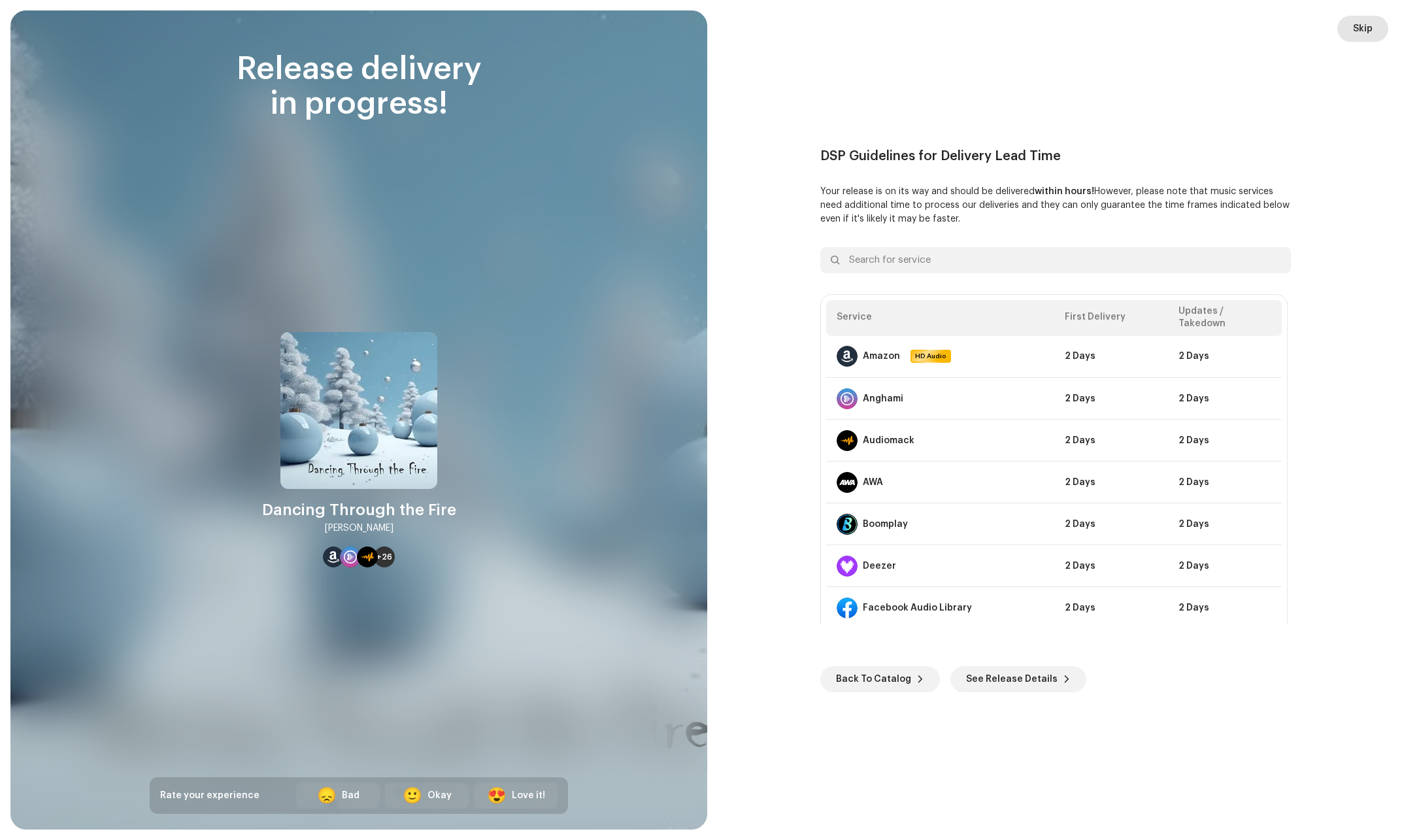
click at [1362, 29] on span "Skip" at bounding box center [1363, 28] width 20 height 26
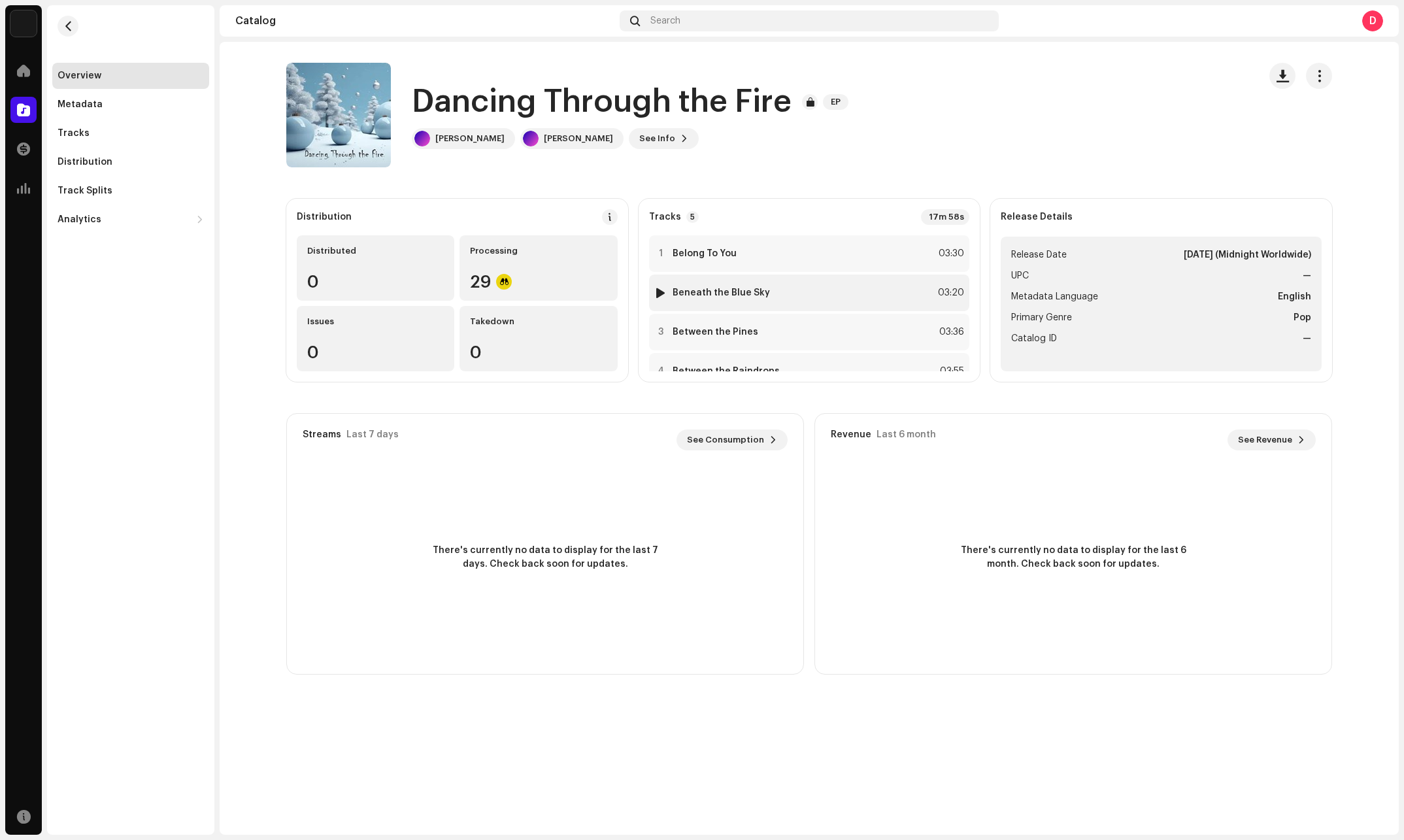
scroll to position [68, 0]
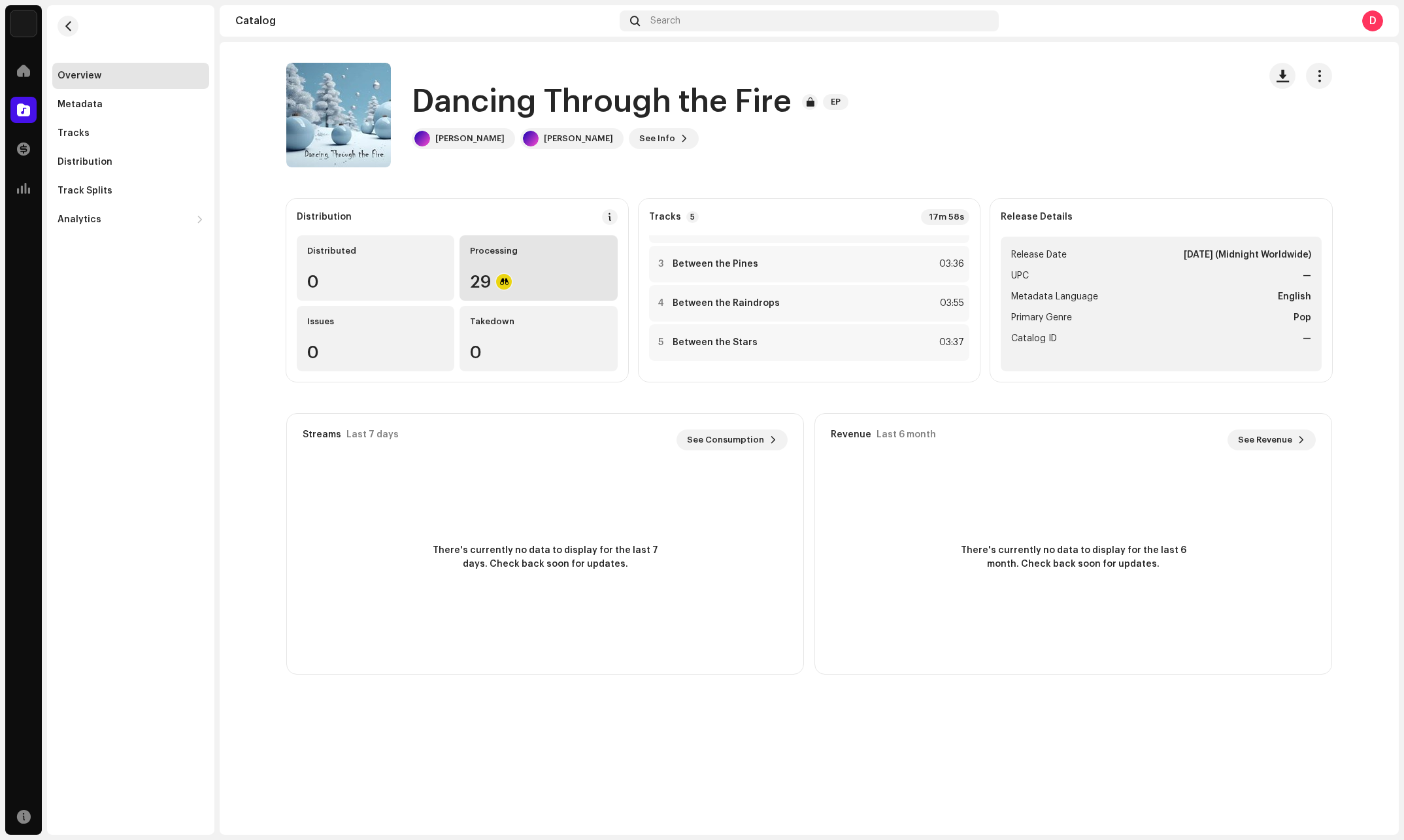
click at [535, 280] on div "29" at bounding box center [538, 282] width 136 height 17
